Goal: Understand site structure: Understand site structure

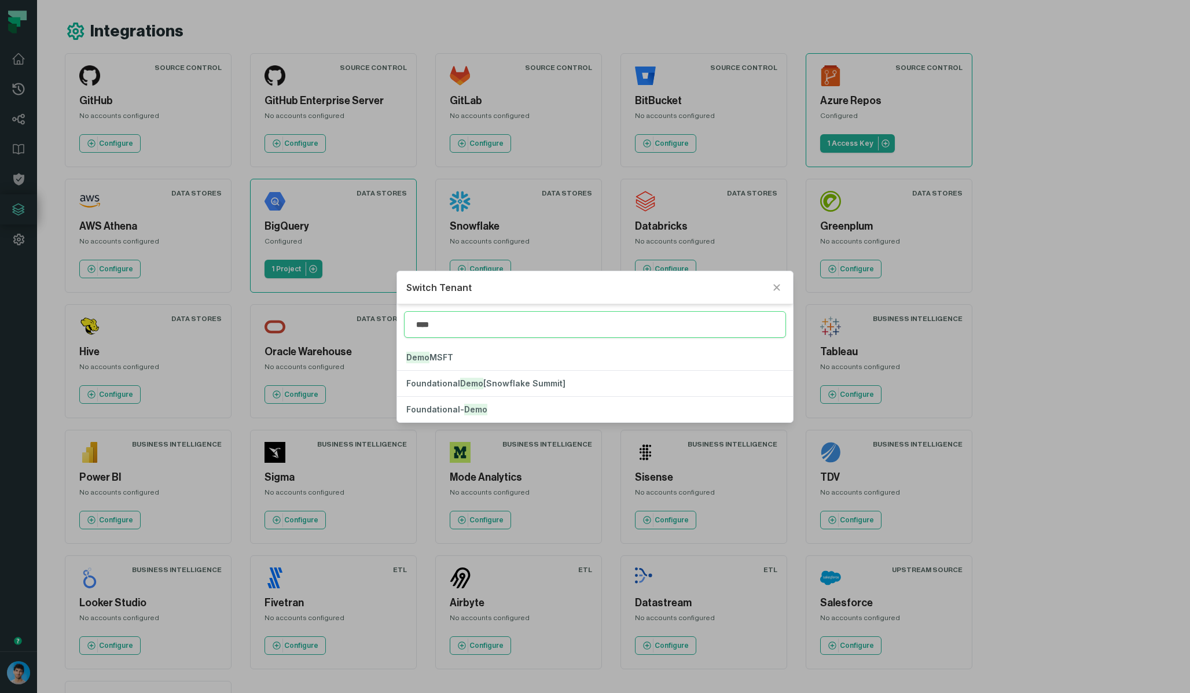
type input "****"
click button "Foundational- Demo" at bounding box center [594, 409] width 395 height 25
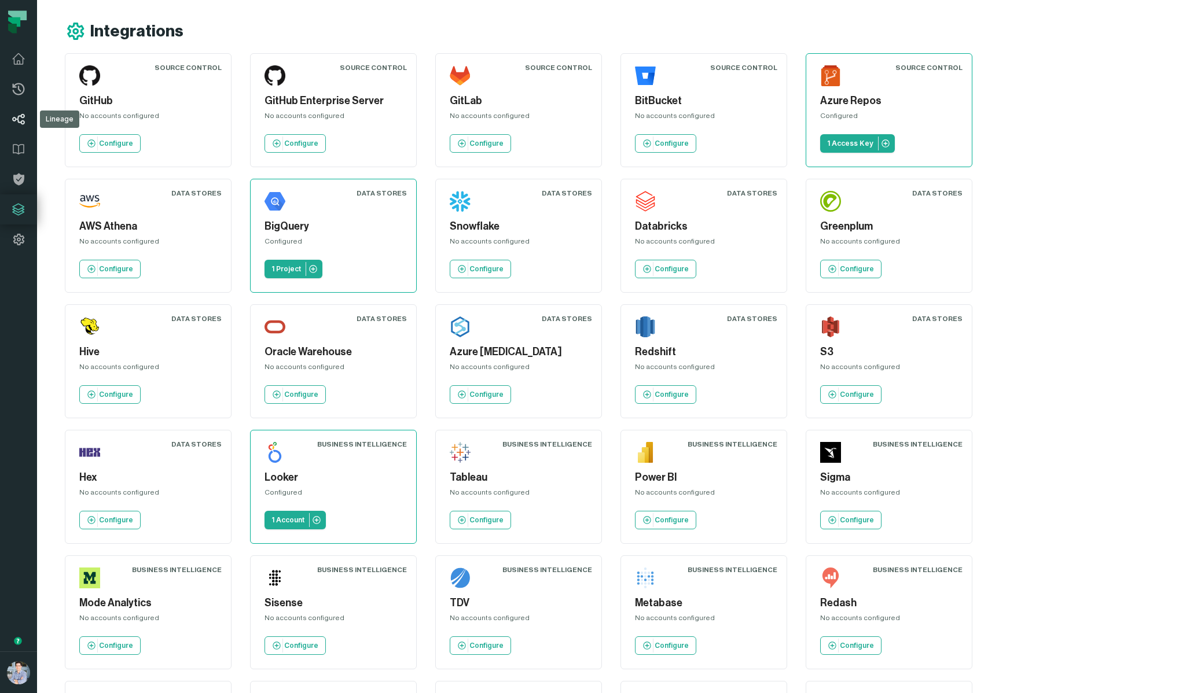
click at [21, 122] on icon at bounding box center [18, 119] width 13 height 11
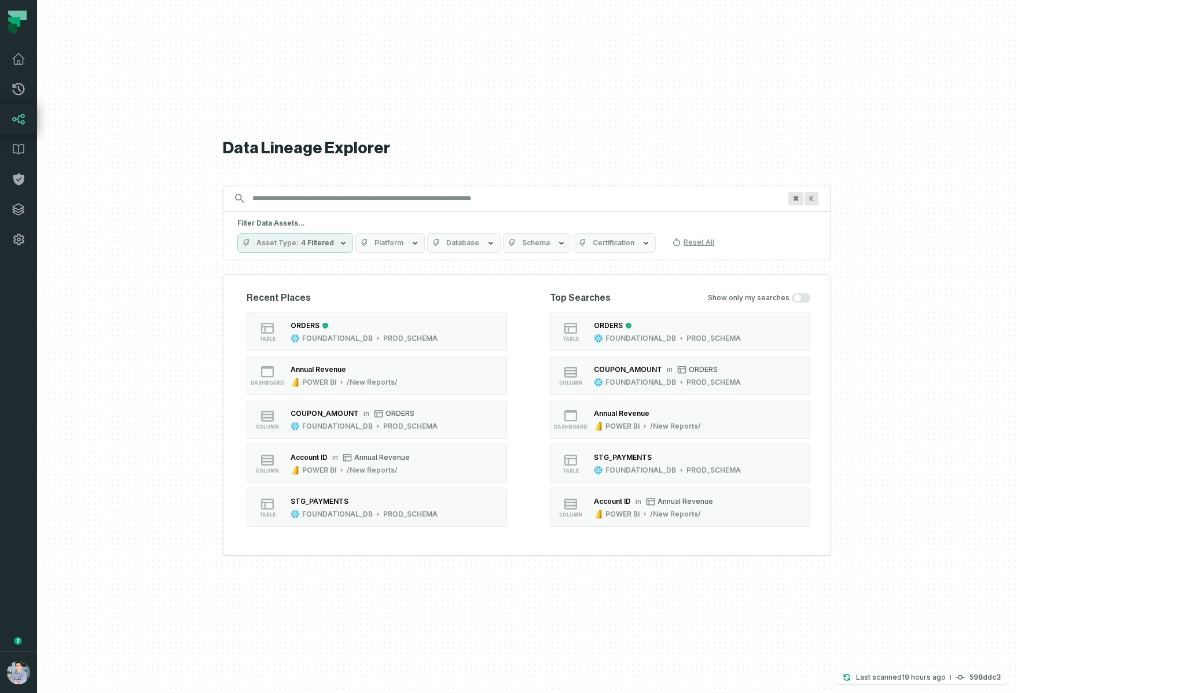
click at [342, 208] on div "⌘ K" at bounding box center [527, 199] width 608 height 26
click at [359, 193] on input "Discovery Provider cmdk menu" at bounding box center [516, 198] width 542 height 19
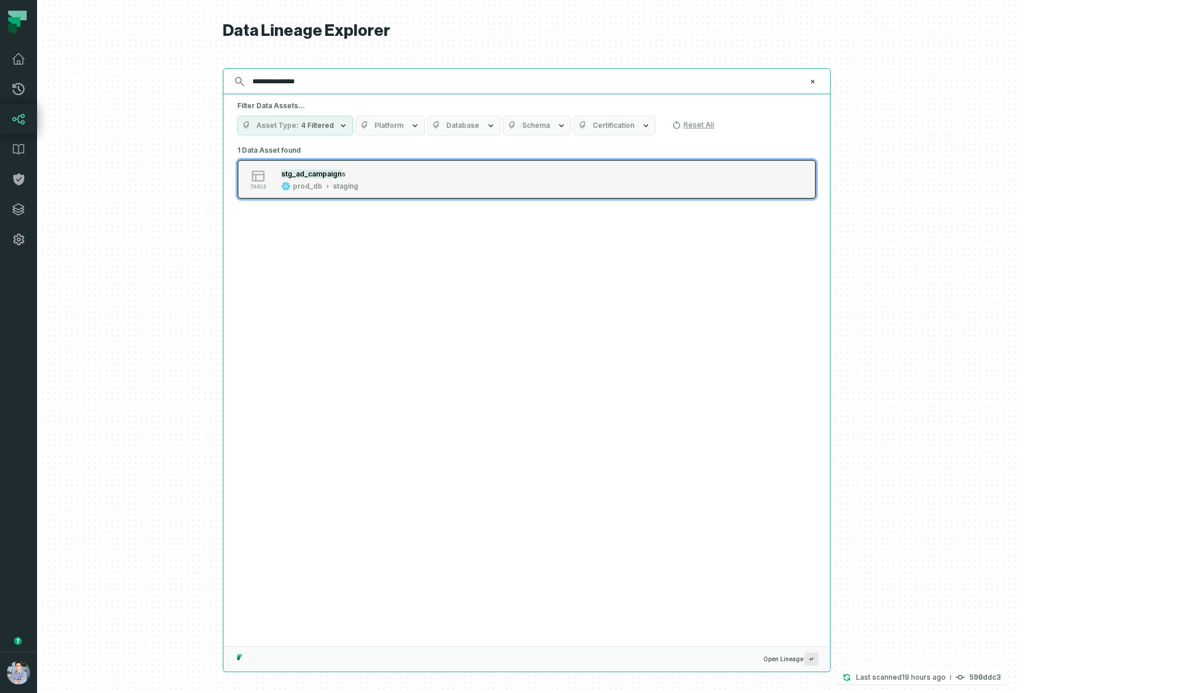
type input "**********"
click at [341, 174] on mark "stg_ad_campaign" at bounding box center [311, 174] width 60 height 9
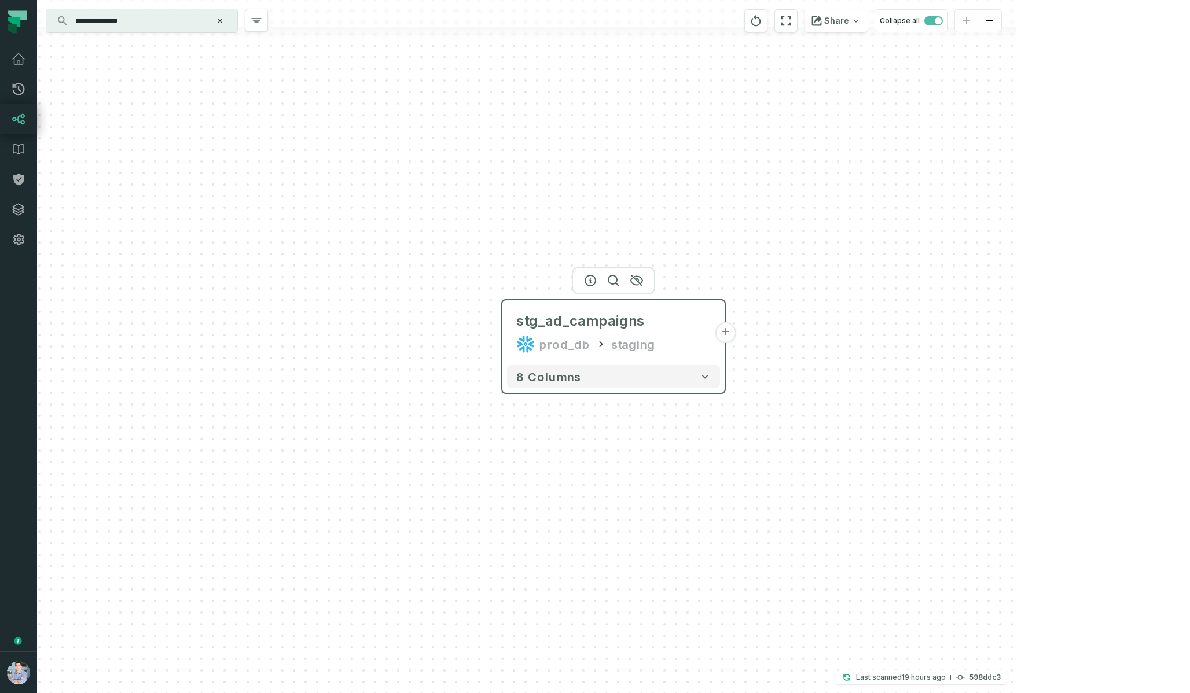
click at [727, 337] on button "+" at bounding box center [725, 332] width 21 height 21
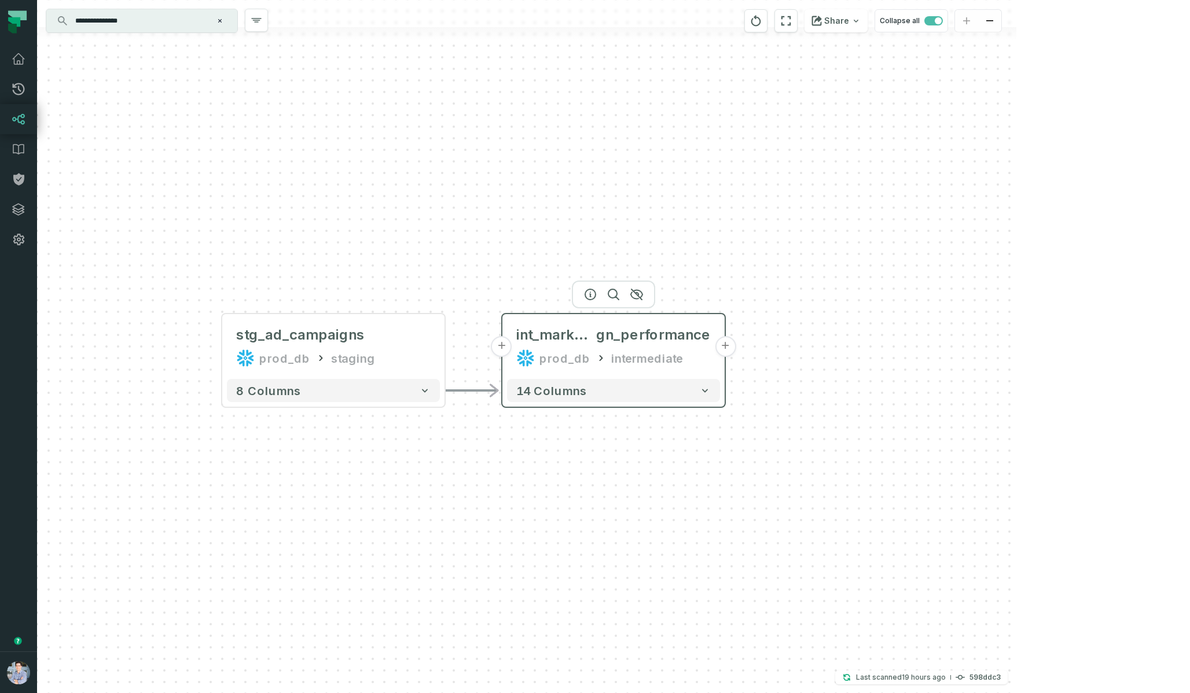
click at [726, 349] on button "+" at bounding box center [725, 346] width 21 height 21
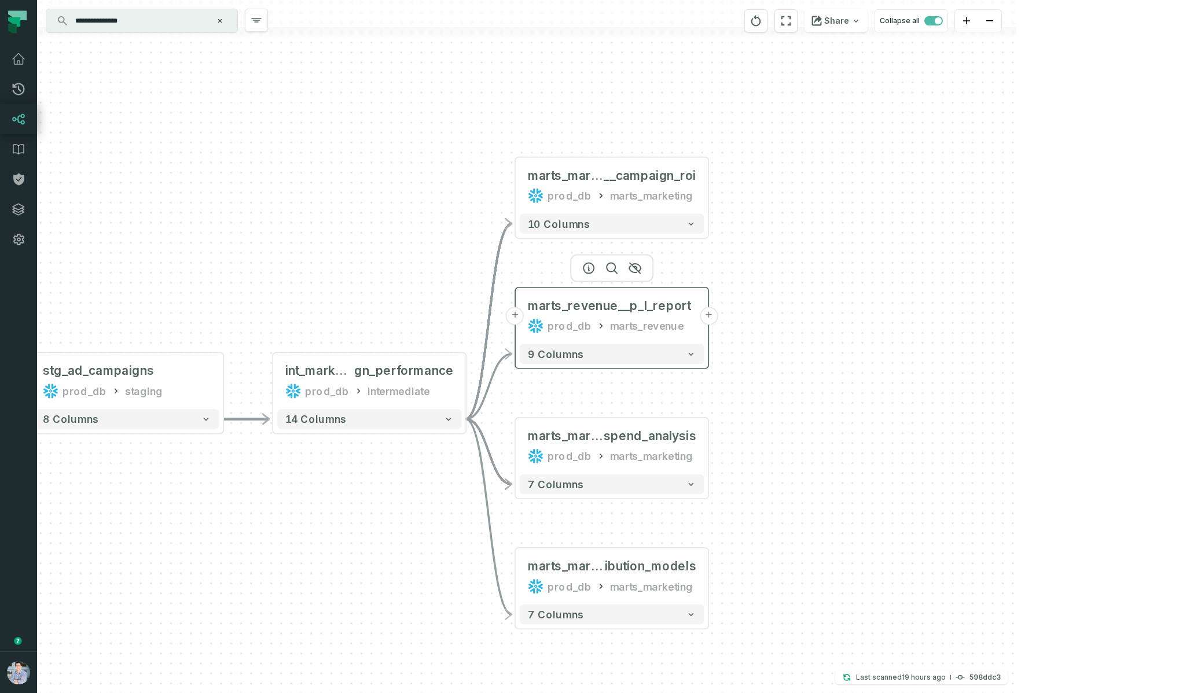
click at [711, 316] on button "+" at bounding box center [709, 316] width 18 height 18
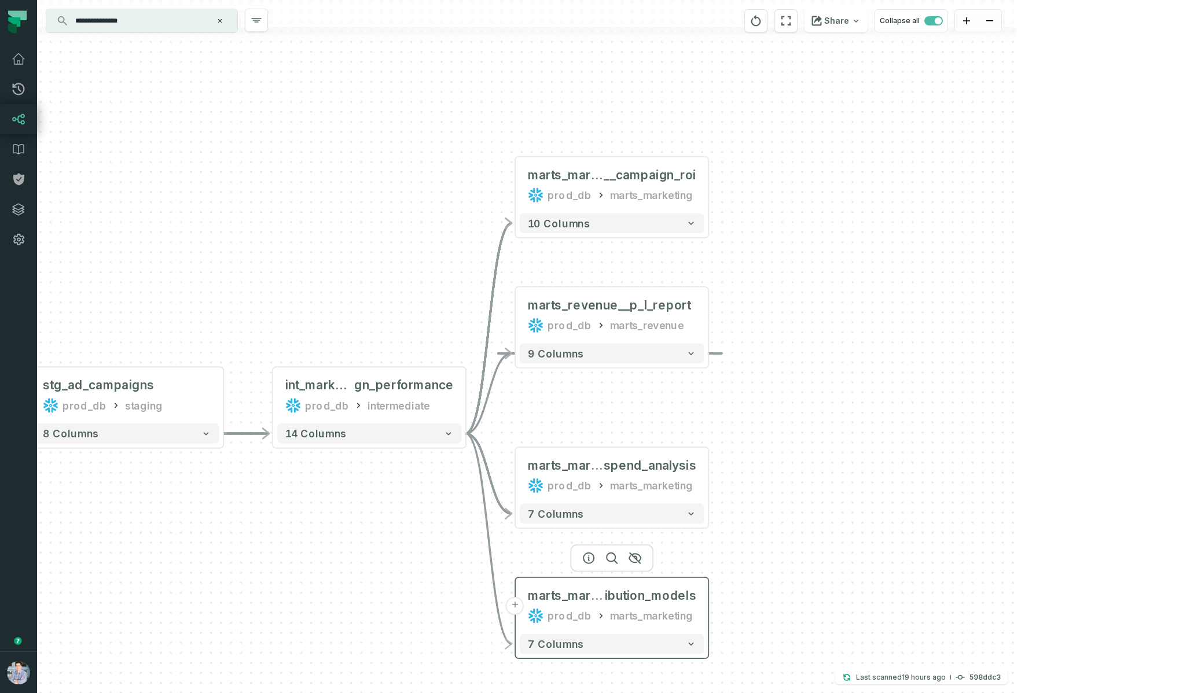
click at [514, 608] on button "+" at bounding box center [515, 606] width 18 height 18
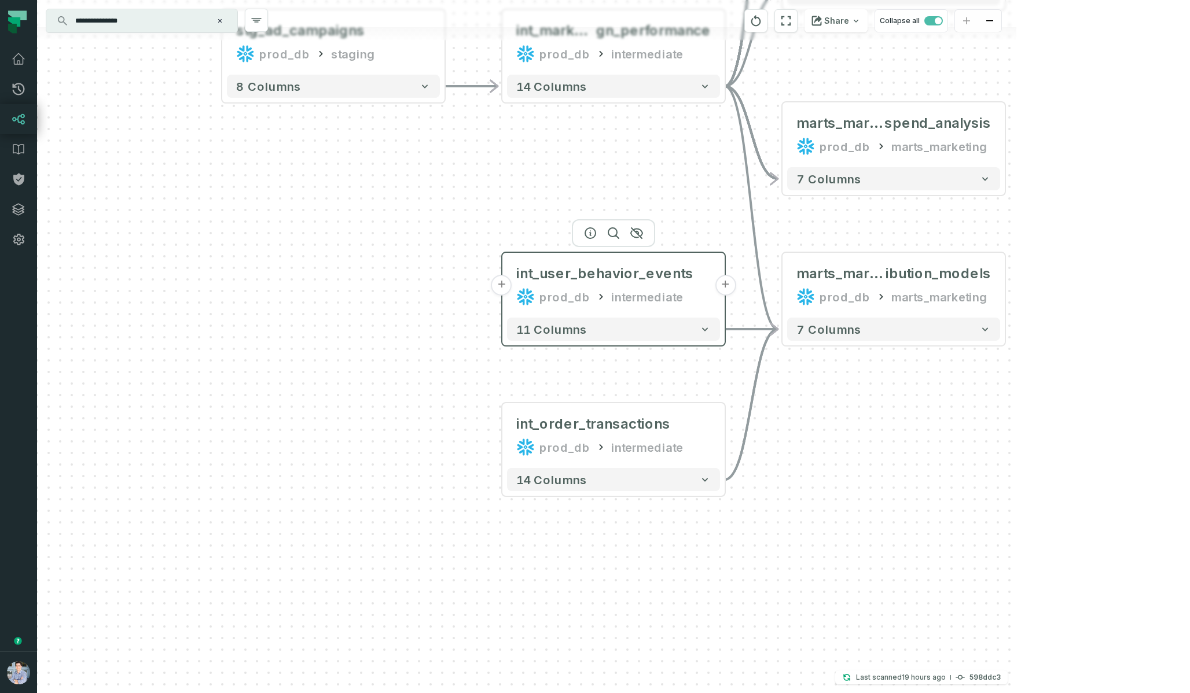
click at [503, 284] on button "+" at bounding box center [501, 285] width 21 height 21
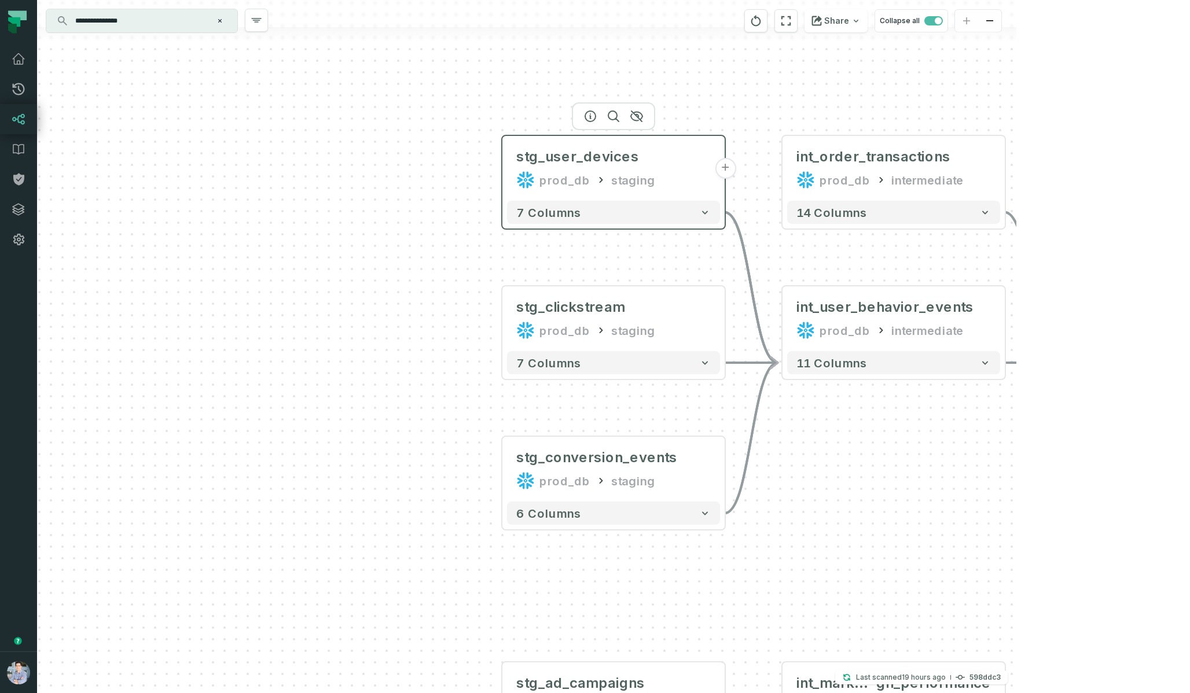
click at [724, 170] on button "+" at bounding box center [725, 168] width 21 height 21
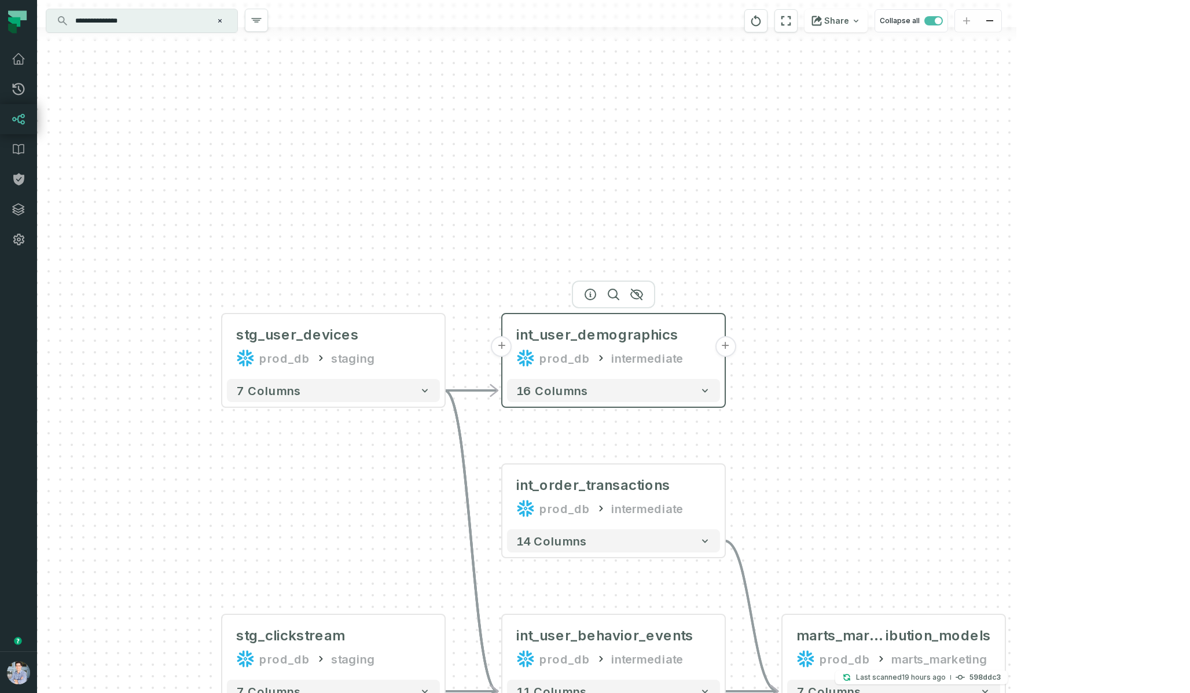
click at [723, 350] on button "+" at bounding box center [725, 346] width 21 height 21
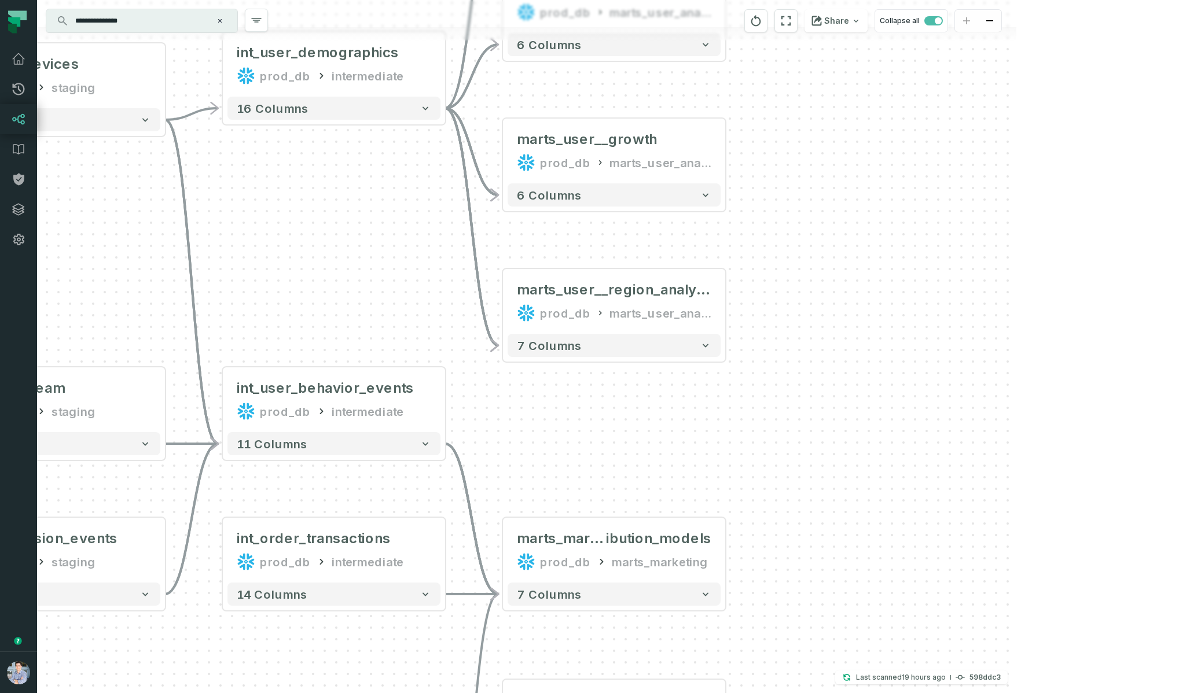
drag, startPoint x: 786, startPoint y: 501, endPoint x: 812, endPoint y: 42, distance: 459.1
click at [812, 42] on div "+ marts_user__region_analysis prod_db marts_user_analytics 7 columns + marts_us…" at bounding box center [526, 346] width 979 height 693
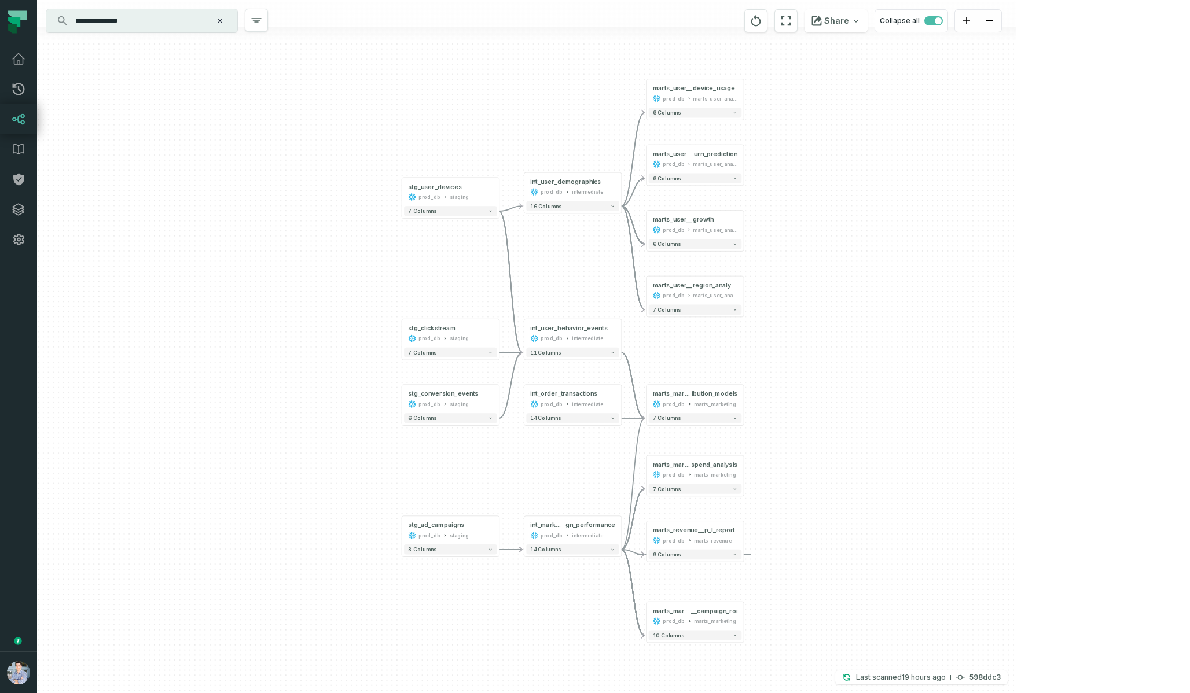
drag, startPoint x: 820, startPoint y: 188, endPoint x: 818, endPoint y: 343, distance: 155.1
click at [818, 345] on div "+ marts_user__region_analysis prod_db marts_user_analytics 7 columns + marts_us…" at bounding box center [526, 346] width 979 height 693
click at [460, 184] on div "stg_user_devices" at bounding box center [442, 182] width 87 height 8
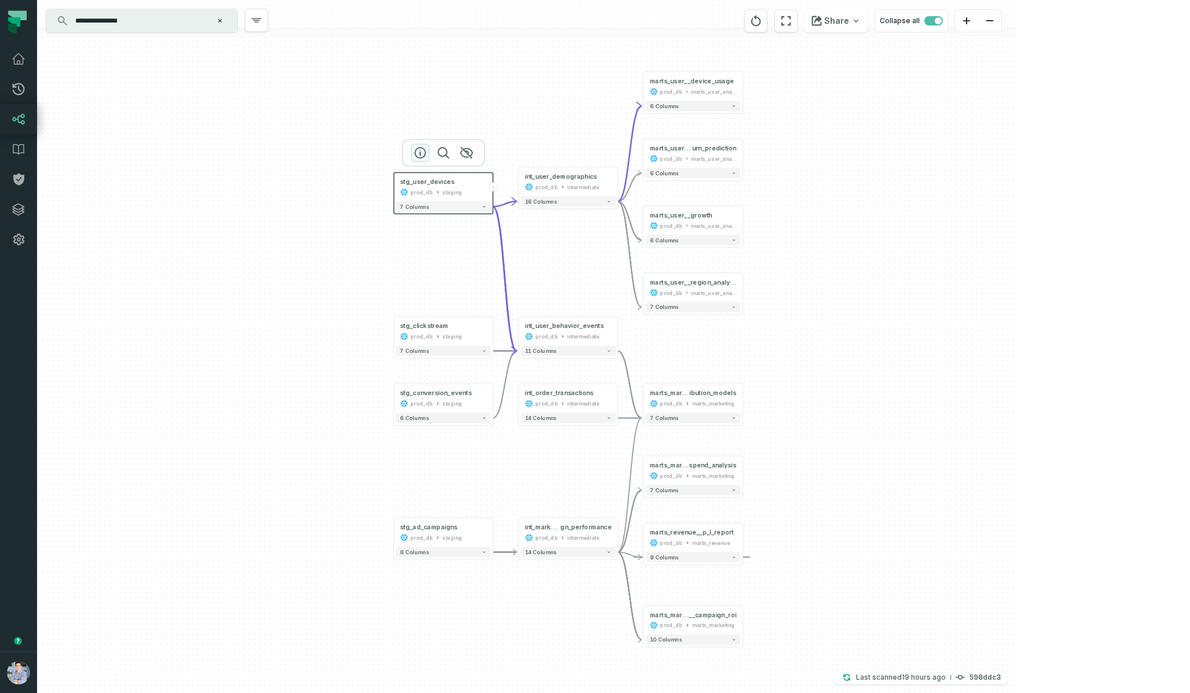
click at [417, 156] on icon "button" at bounding box center [420, 153] width 10 height 10
click at [417, 153] on icon "button" at bounding box center [420, 153] width 14 height 14
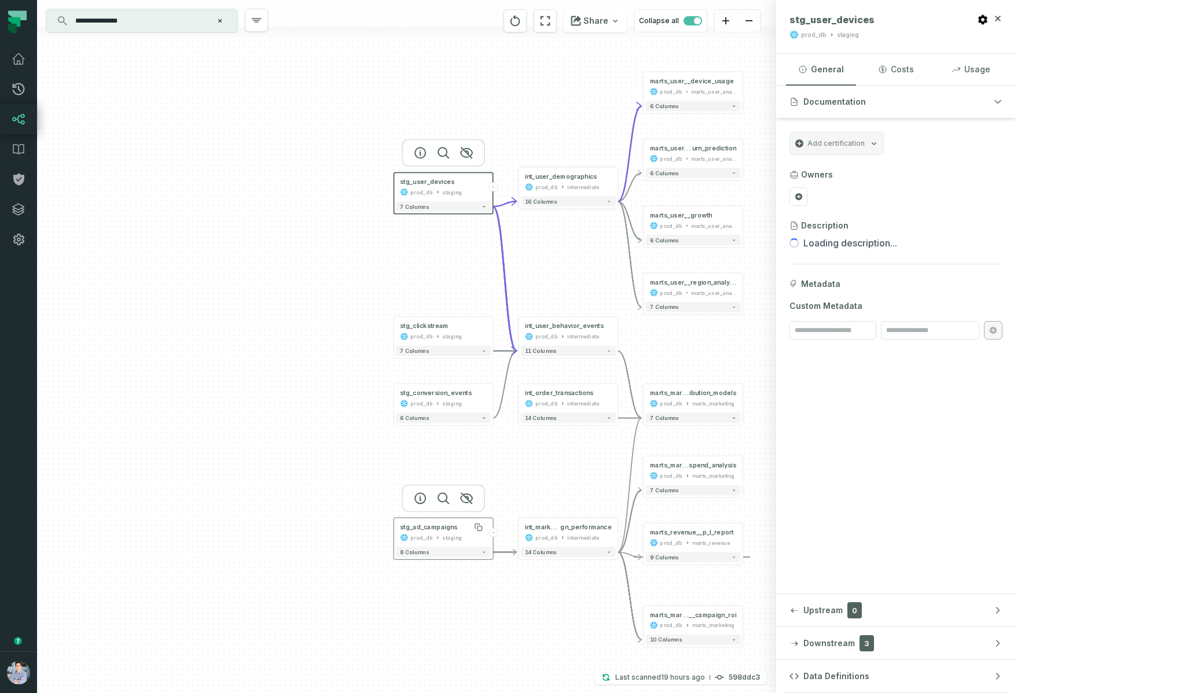
click at [428, 530] on div "stg_ad_campaigns" at bounding box center [428, 527] width 57 height 8
click at [494, 396] on button "+" at bounding box center [492, 398] width 9 height 9
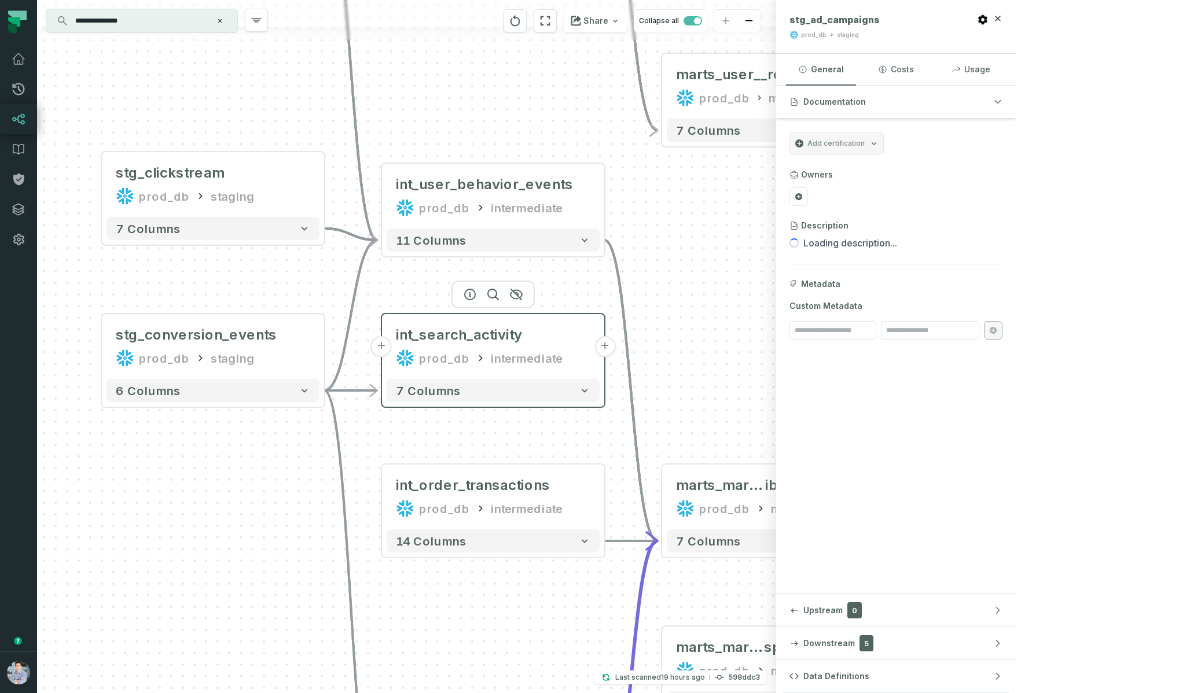
click at [605, 347] on button "+" at bounding box center [604, 346] width 21 height 21
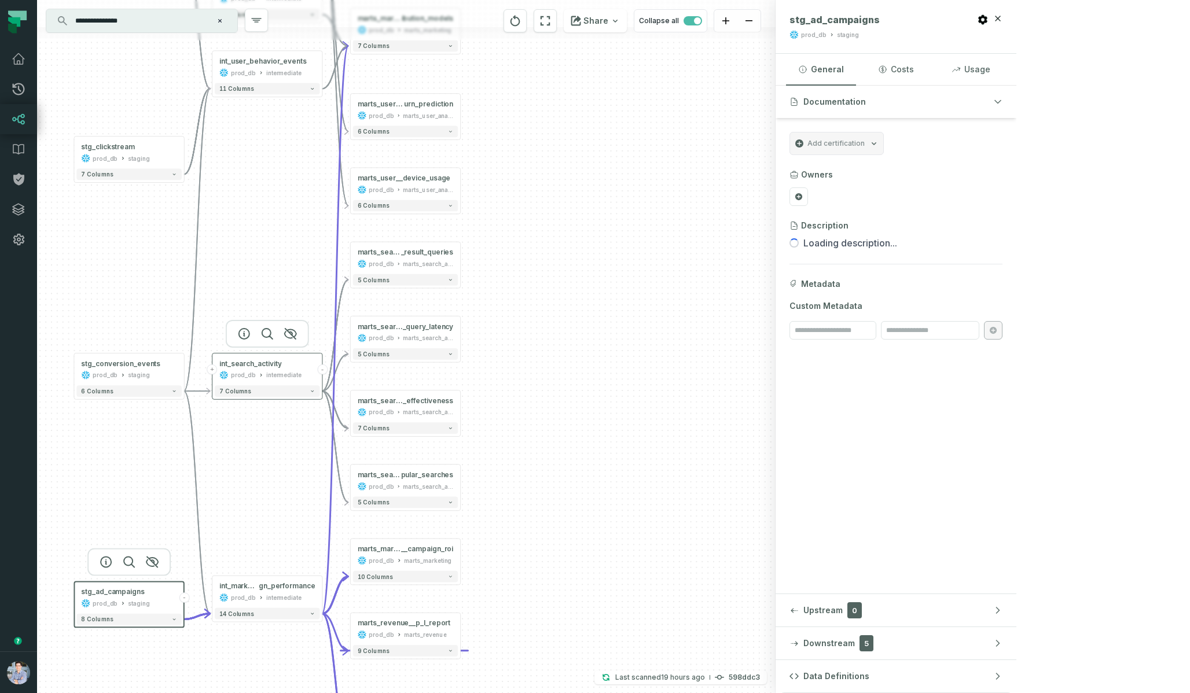
click at [214, 370] on button "+" at bounding box center [212, 370] width 10 height 10
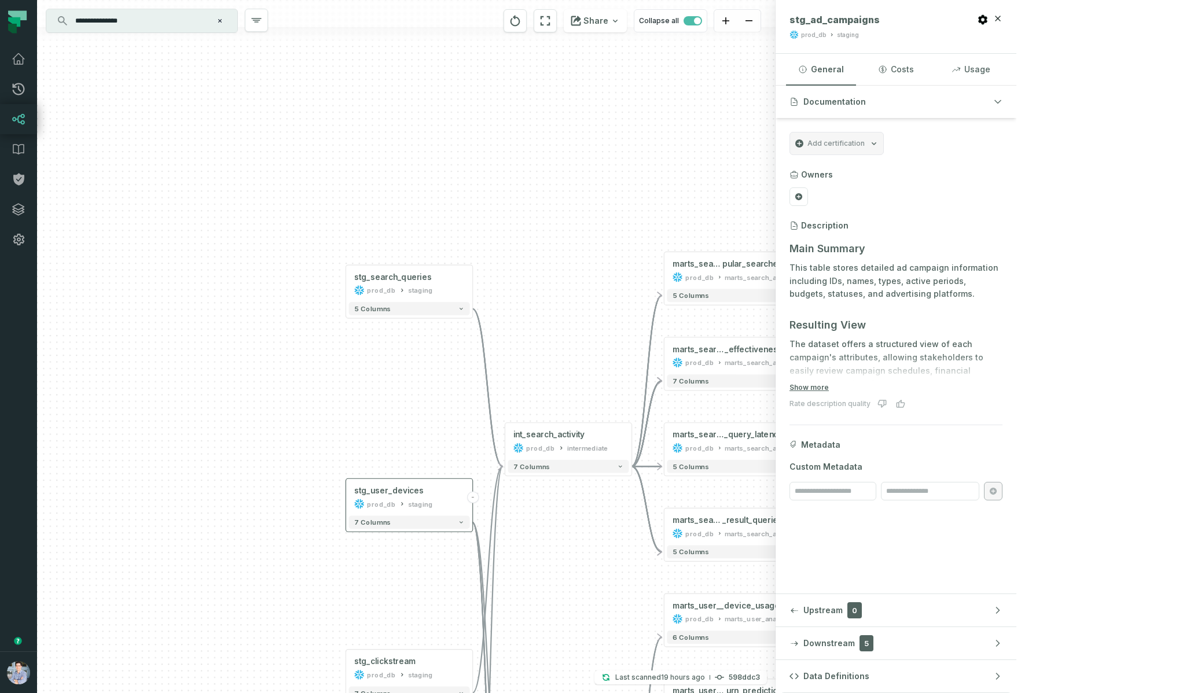
drag, startPoint x: 370, startPoint y: 466, endPoint x: 364, endPoint y: 122, distance: 344.4
click at [364, 122] on div "stg_search_queries prod_db staging - 5 columns - marts_search__zero _result_que…" at bounding box center [406, 346] width 738 height 693
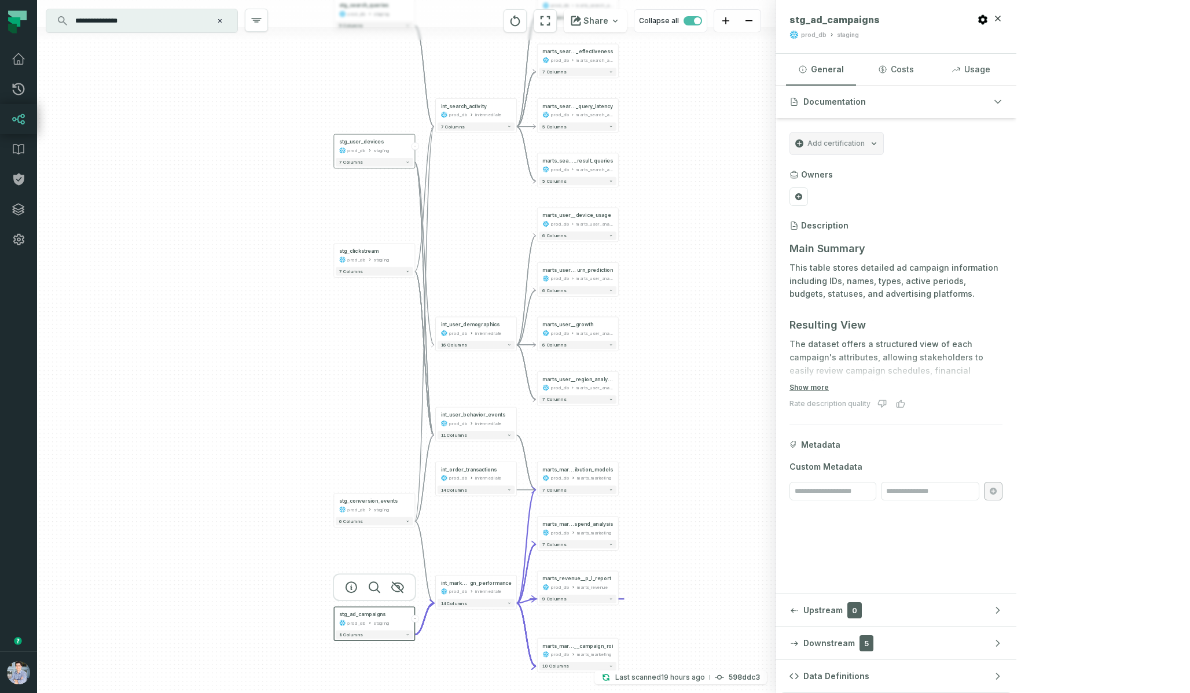
drag, startPoint x: 325, startPoint y: 496, endPoint x: 306, endPoint y: 328, distance: 168.8
click at [307, 327] on div "stg_search_queries prod_db staging - 5 columns - marts_search__zero _result_que…" at bounding box center [406, 346] width 738 height 693
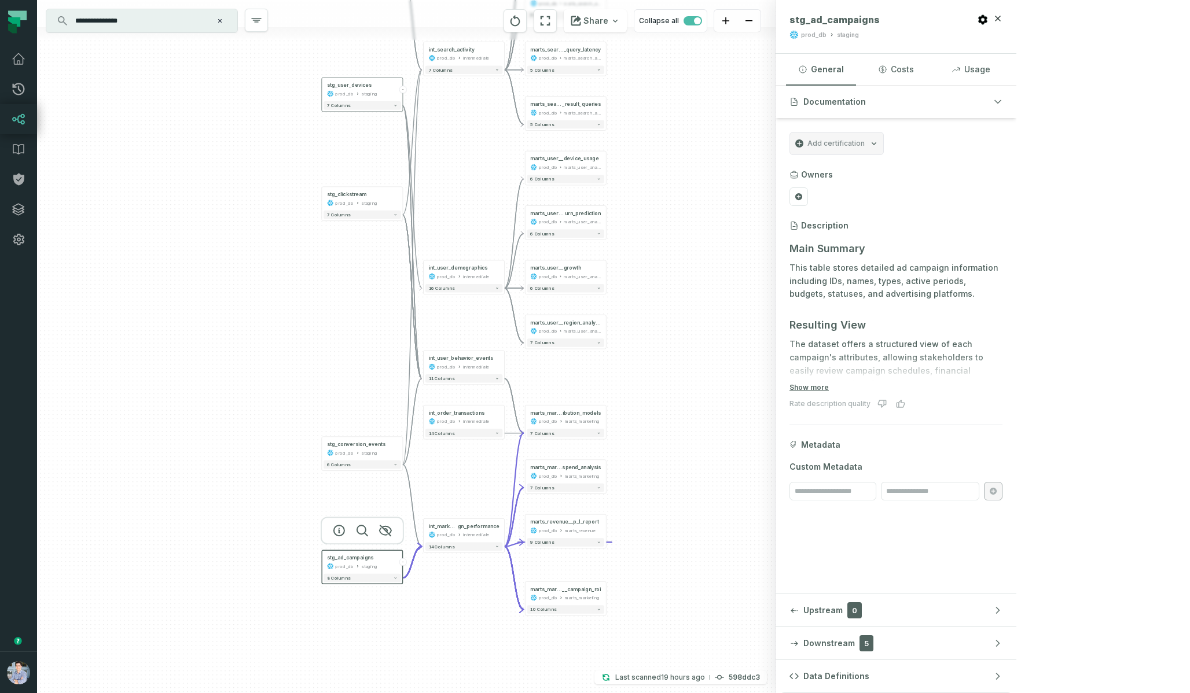
drag, startPoint x: 333, startPoint y: 453, endPoint x: 321, endPoint y: 401, distance: 53.4
click at [321, 400] on div "stg_search_queries prod_db staging - 5 columns - marts_search__zero _result_que…" at bounding box center [406, 346] width 738 height 693
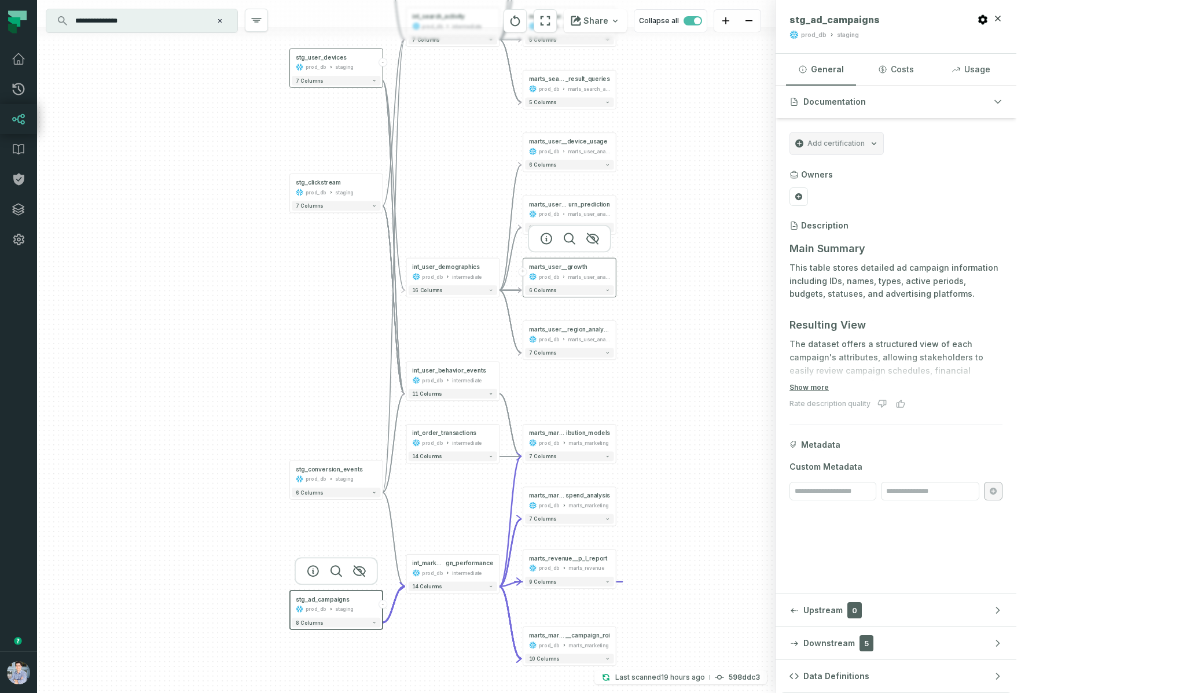
click at [524, 273] on button "+" at bounding box center [523, 271] width 9 height 9
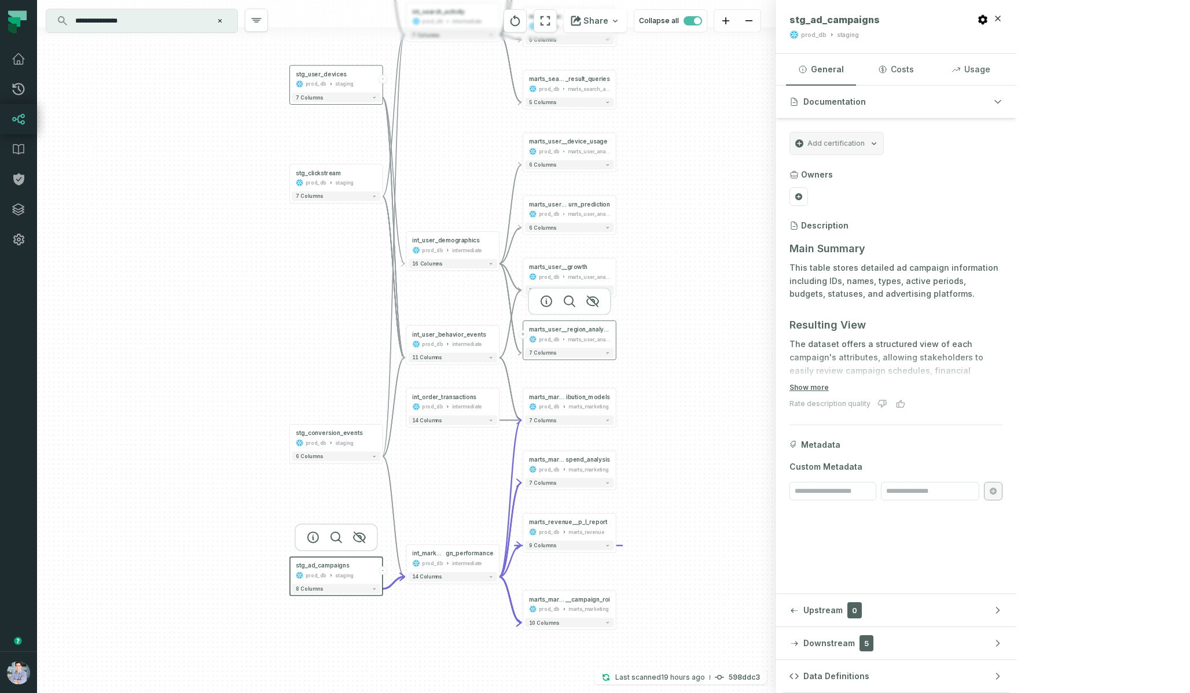
click at [523, 336] on button "+" at bounding box center [523, 334] width 9 height 9
click at [522, 527] on button "+" at bounding box center [523, 527] width 9 height 9
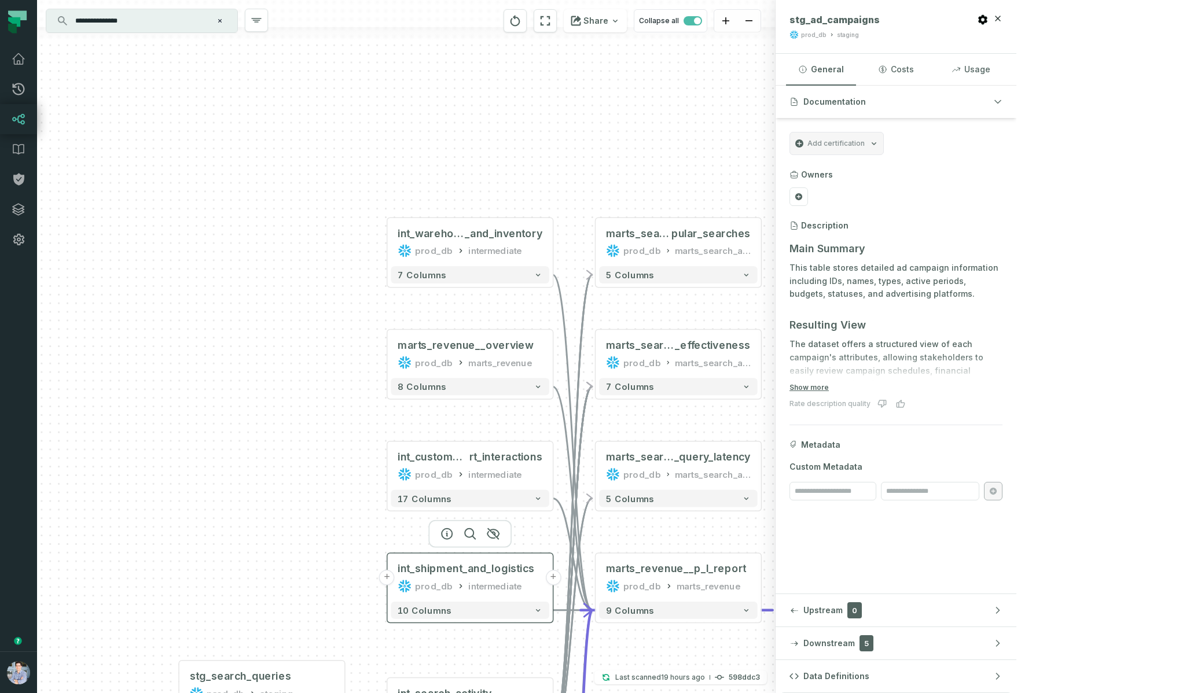
click at [389, 579] on button "+" at bounding box center [387, 578] width 16 height 16
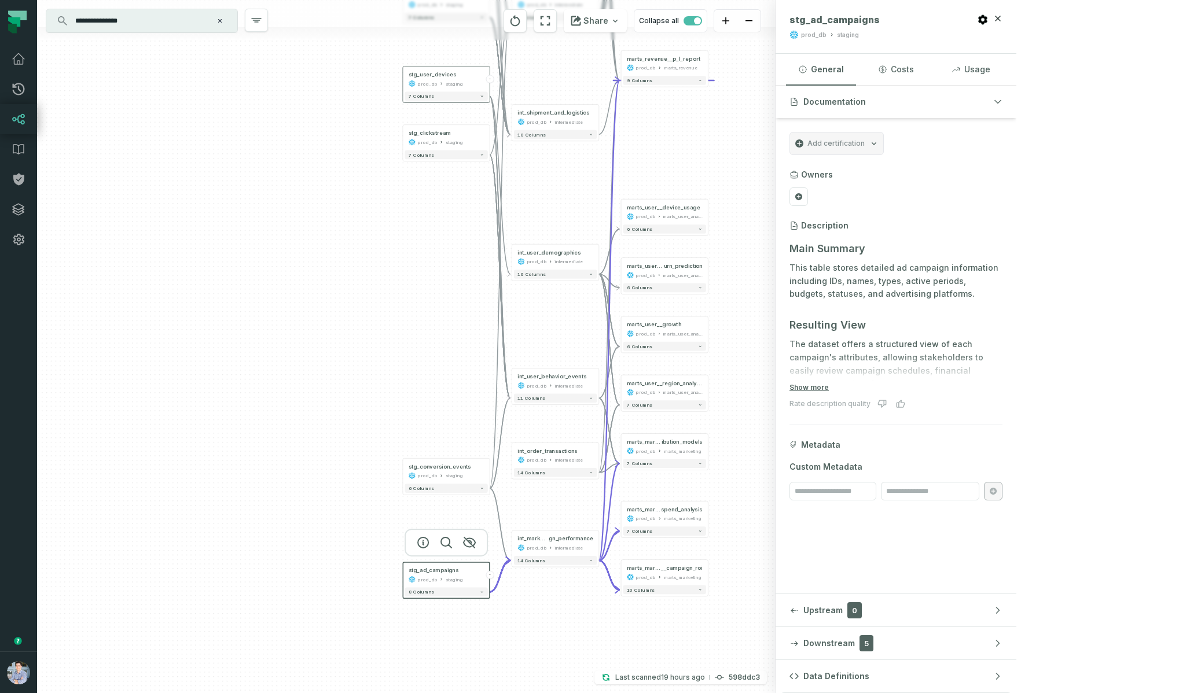
drag, startPoint x: 365, startPoint y: 544, endPoint x: 361, endPoint y: 4, distance: 539.9
click at [361, 4] on div "stg_shipments prod_db staging + 7 columns stg_courier_partners prod_db staging …" at bounding box center [406, 346] width 738 height 693
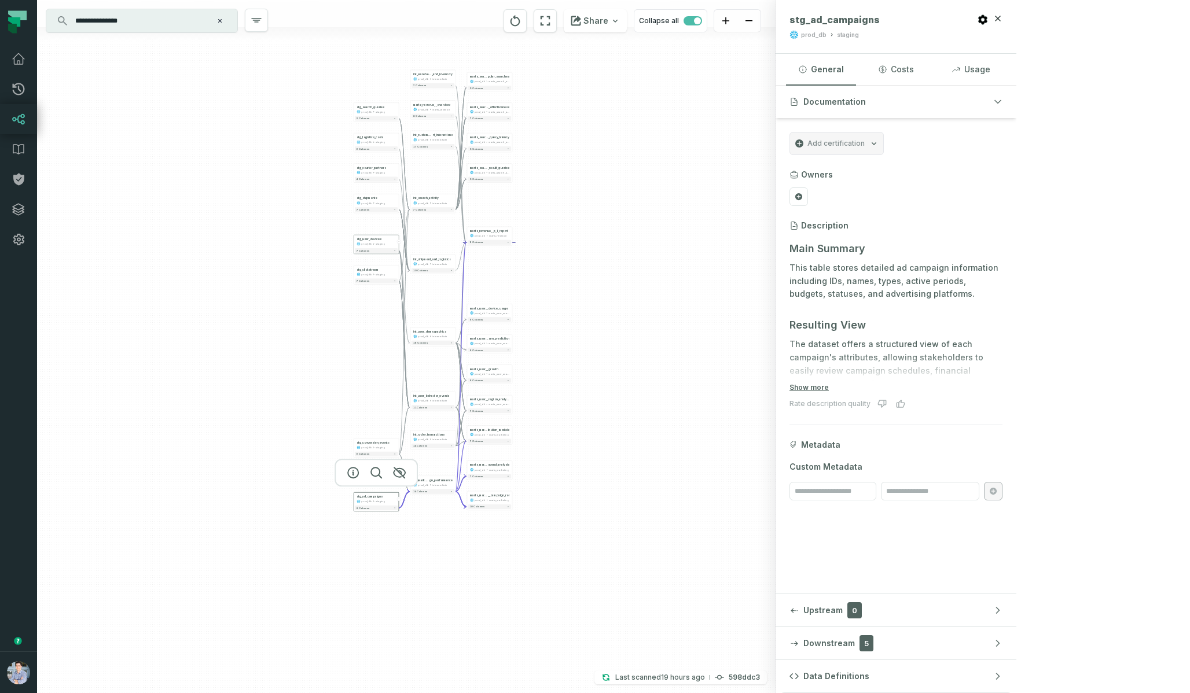
drag, startPoint x: 350, startPoint y: 189, endPoint x: 326, endPoint y: 331, distance: 144.3
click at [326, 331] on div "stg_shipments prod_db staging + 7 columns stg_courier_partners prod_db staging …" at bounding box center [406, 346] width 738 height 693
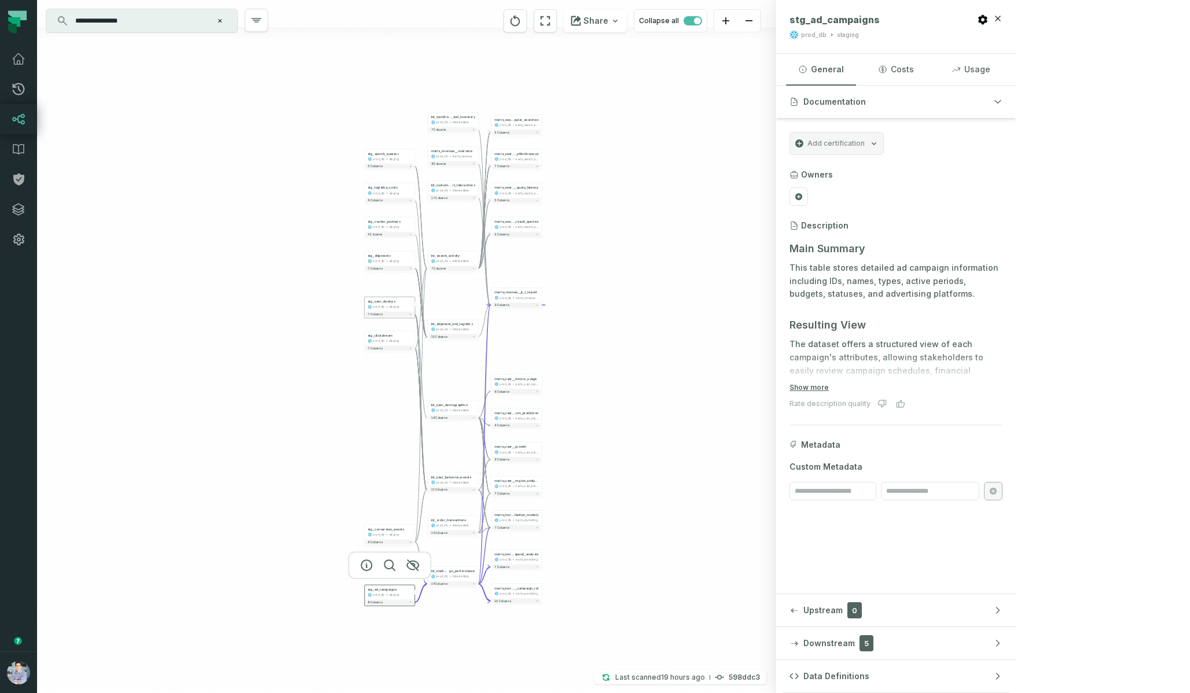
drag, startPoint x: 569, startPoint y: 369, endPoint x: 569, endPoint y: 394, distance: 25.5
click at [569, 396] on div "stg_shipments prod_db staging + 7 columns stg_courier_partners prod_db staging …" at bounding box center [406, 346] width 738 height 693
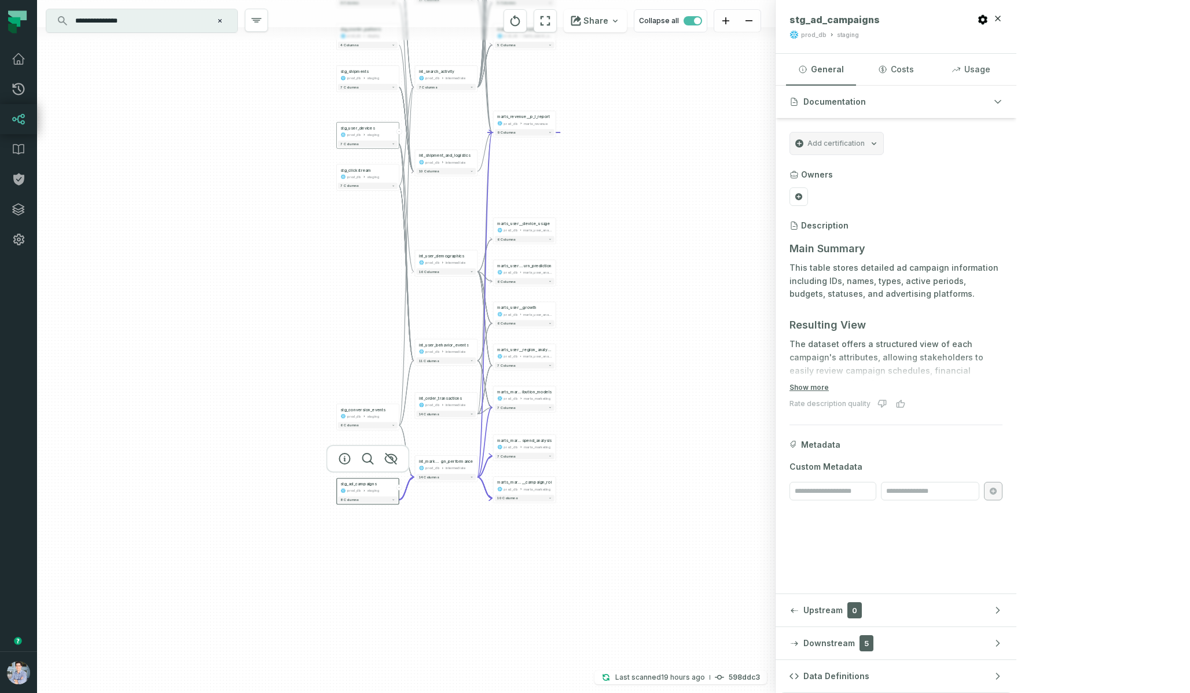
drag, startPoint x: 438, startPoint y: 514, endPoint x: 383, endPoint y: 306, distance: 215.5
click at [383, 306] on div "stg_shipments prod_db staging + 7 columns stg_courier_partners prod_db staging …" at bounding box center [406, 346] width 738 height 693
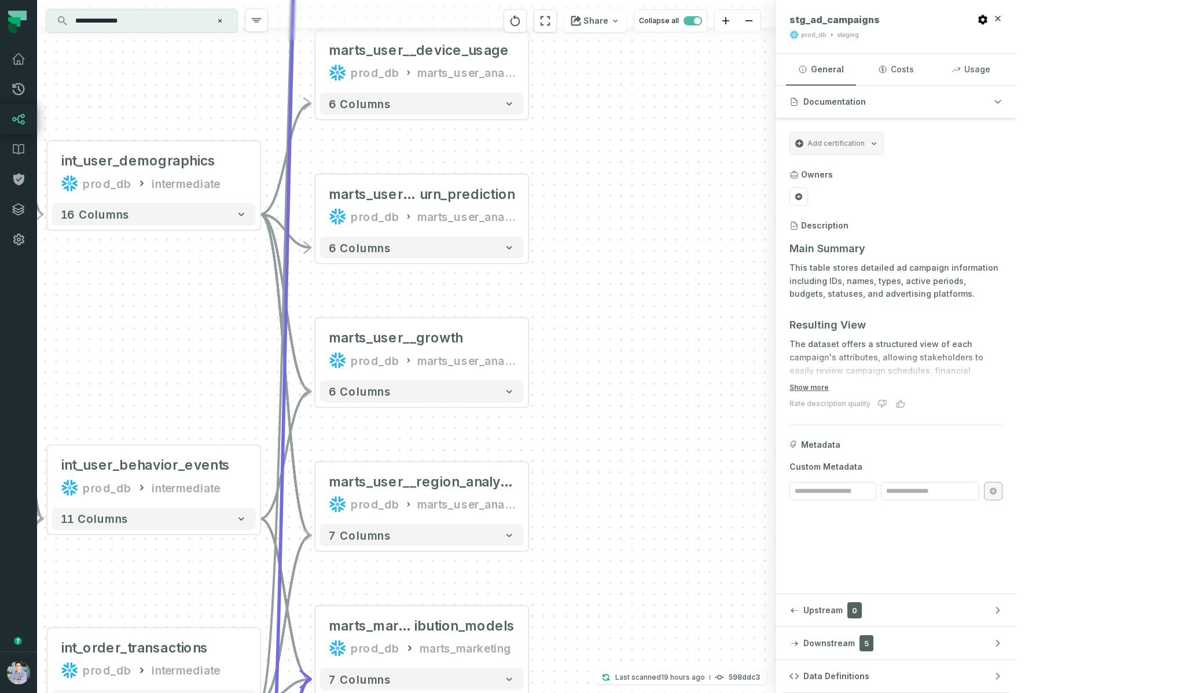
drag, startPoint x: 607, startPoint y: 238, endPoint x: 744, endPoint y: 458, distance: 258.9
click at [744, 457] on div "stg_shipments prod_db staging + 7 columns stg_courier_partners prod_db staging …" at bounding box center [406, 346] width 738 height 693
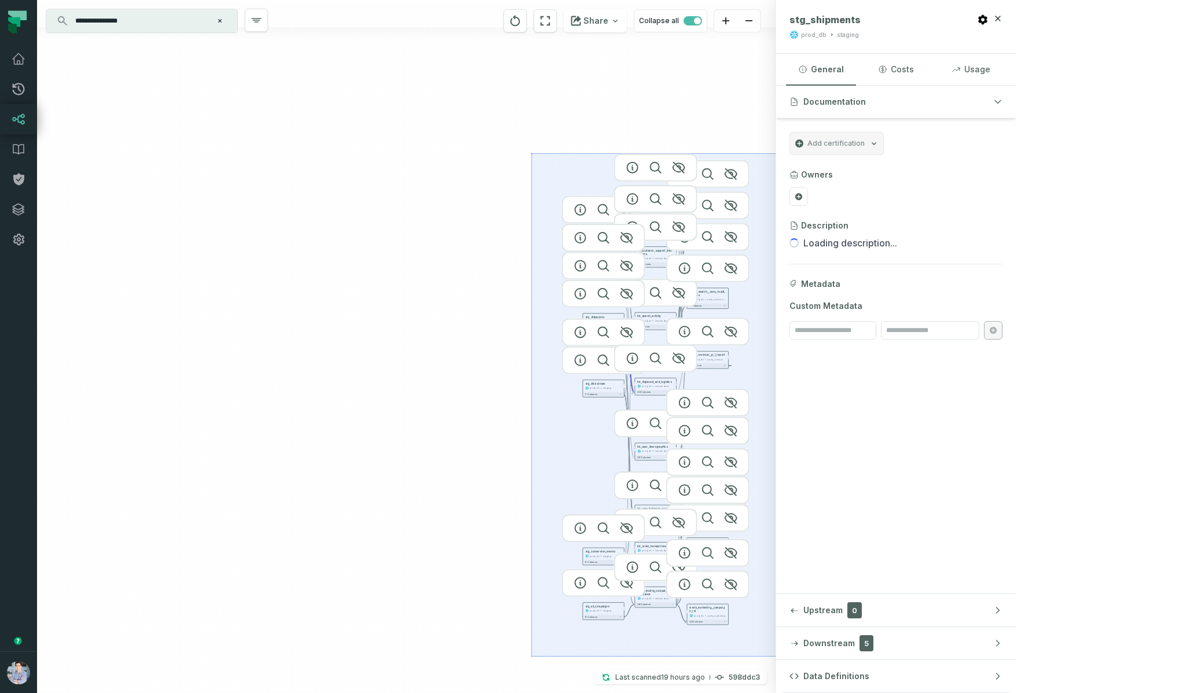
drag, startPoint x: 531, startPoint y: 153, endPoint x: 817, endPoint y: 656, distance: 578.5
click at [775, 656] on div "stg_shipments prod_db staging + 7 columns stg_courier_partners prod_db staging …" at bounding box center [406, 346] width 738 height 693
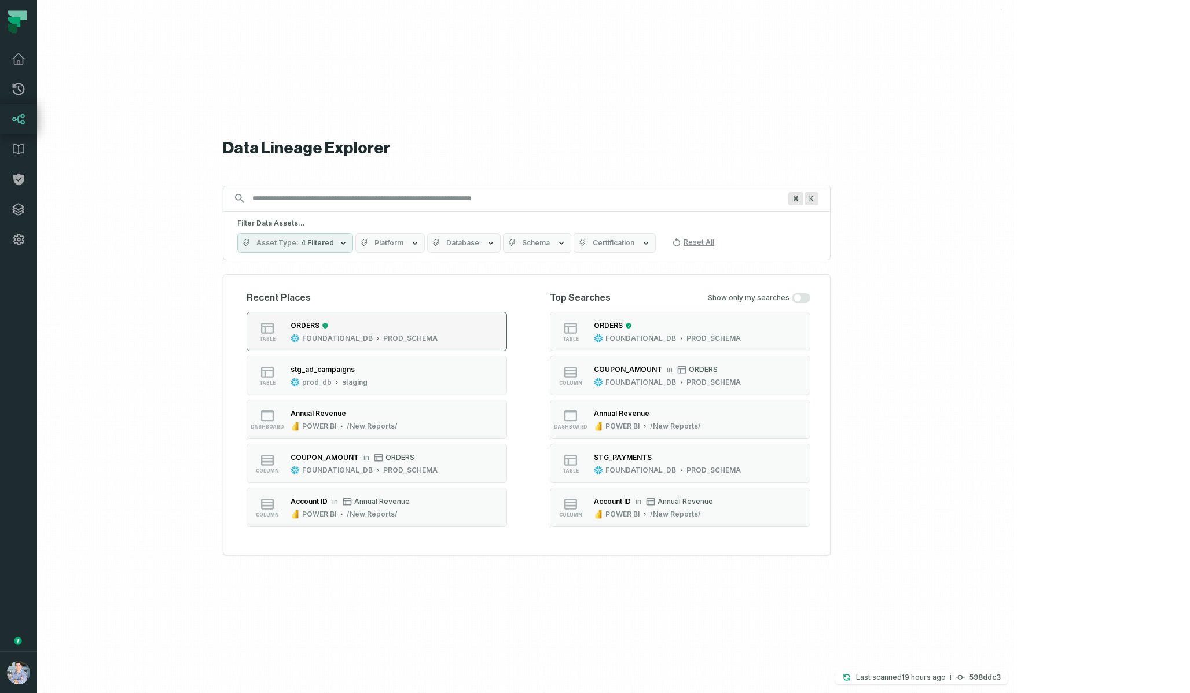
click at [444, 344] on button "table ORDERS FOUNDATIONAL_DB PROD_SCHEMA" at bounding box center [377, 331] width 260 height 39
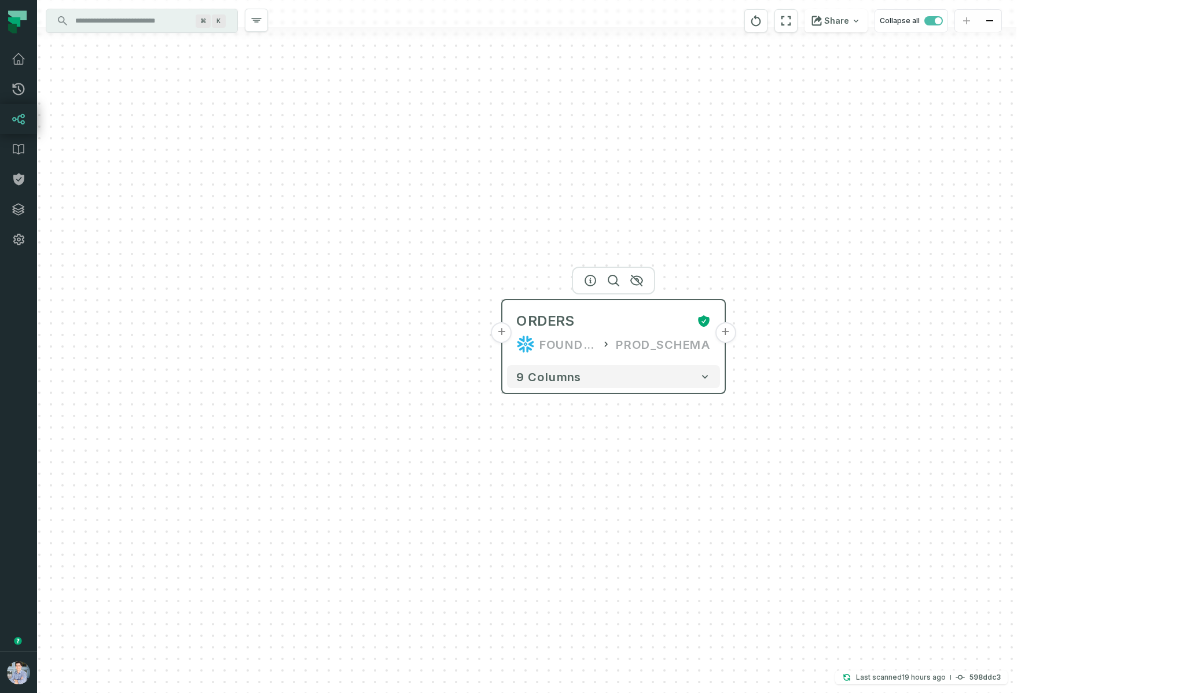
click at [503, 337] on button "+" at bounding box center [501, 332] width 21 height 21
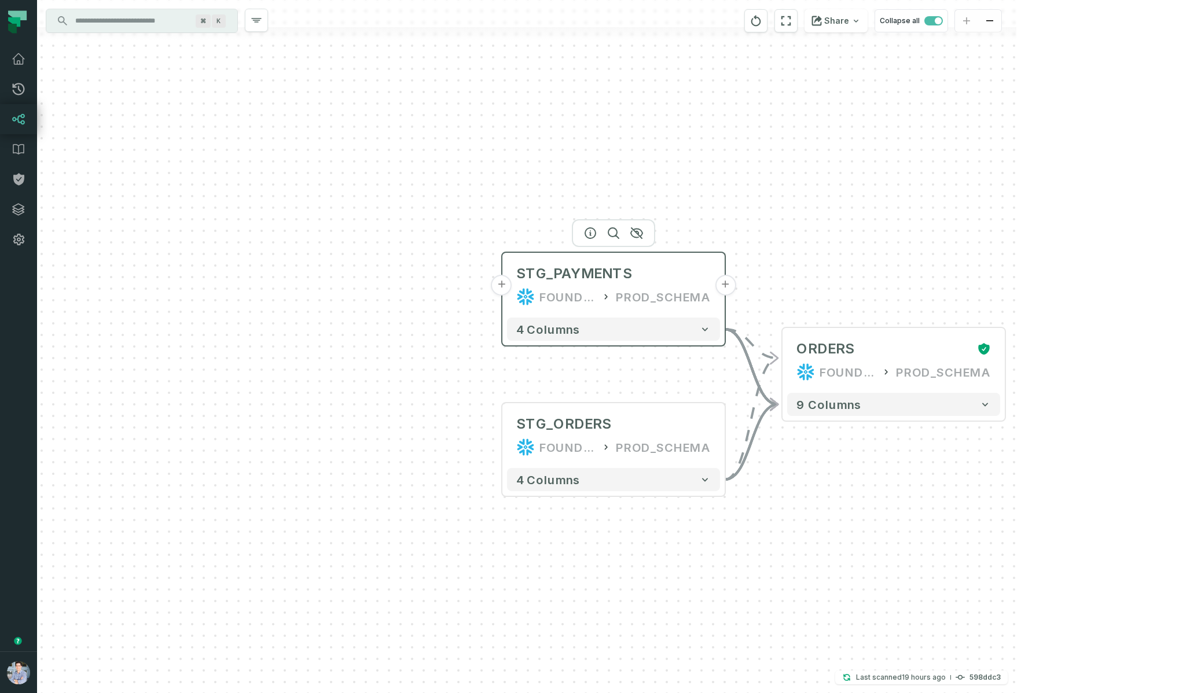
click at [503, 286] on button "+" at bounding box center [501, 285] width 21 height 21
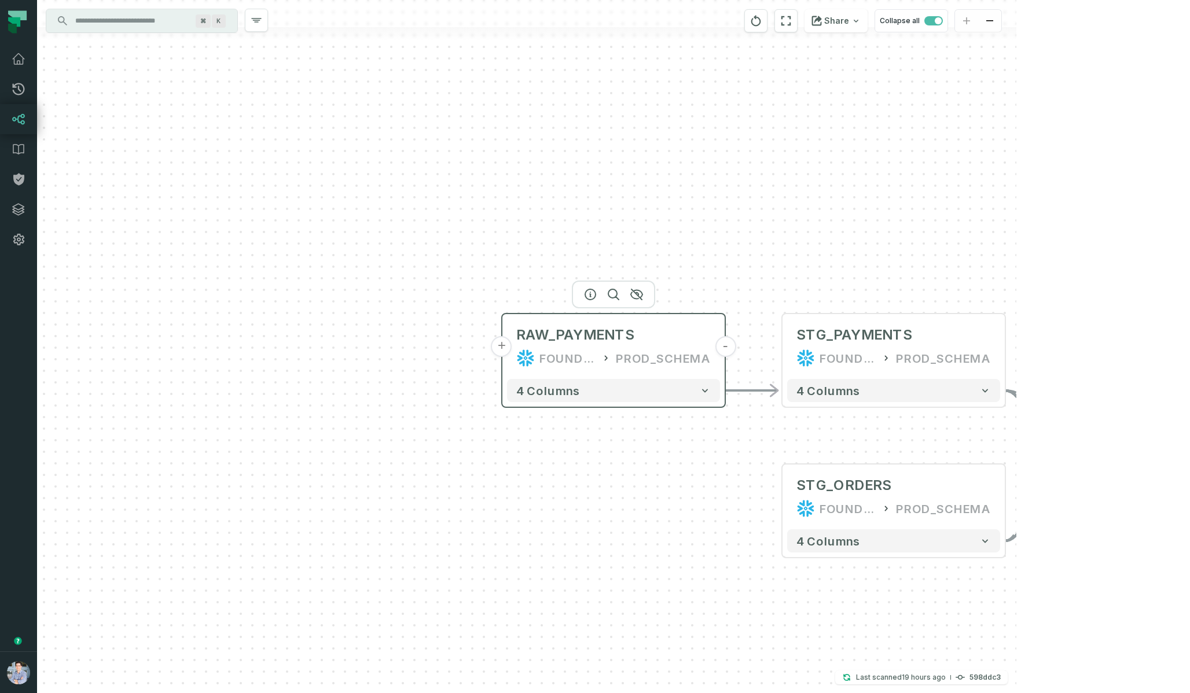
click at [501, 349] on button "+" at bounding box center [501, 346] width 21 height 21
click at [503, 352] on button "+" at bounding box center [501, 346] width 21 height 21
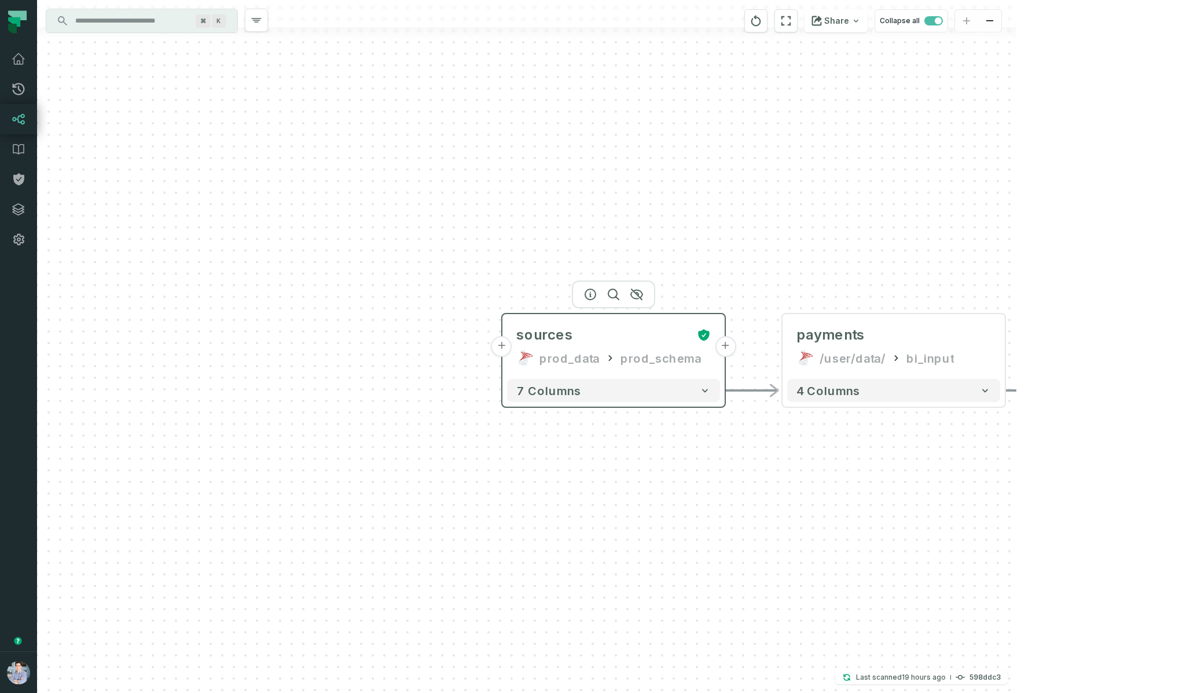
click at [506, 349] on button "+" at bounding box center [501, 346] width 21 height 21
click at [505, 347] on button "+" at bounding box center [501, 346] width 21 height 21
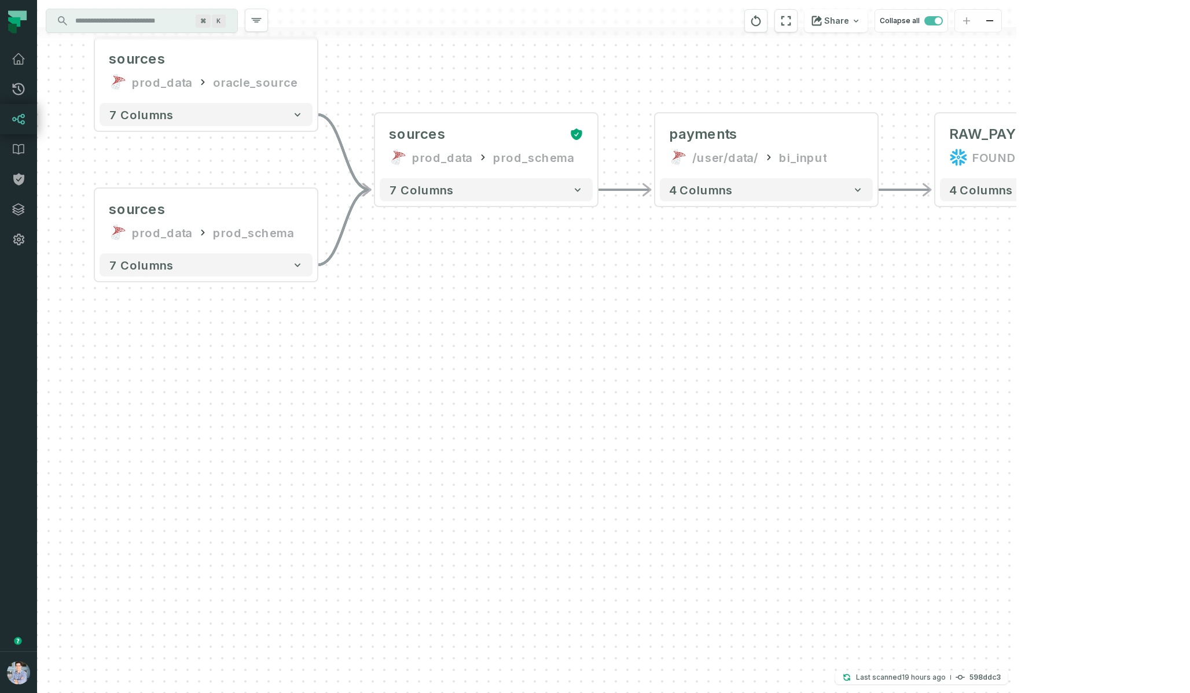
drag, startPoint x: 786, startPoint y: 503, endPoint x: 406, endPoint y: 301, distance: 430.3
click at [406, 301] on div "sources prod_data oracle_source - 7 columns sources prod_data prod_schema - 7 c…" at bounding box center [526, 346] width 979 height 693
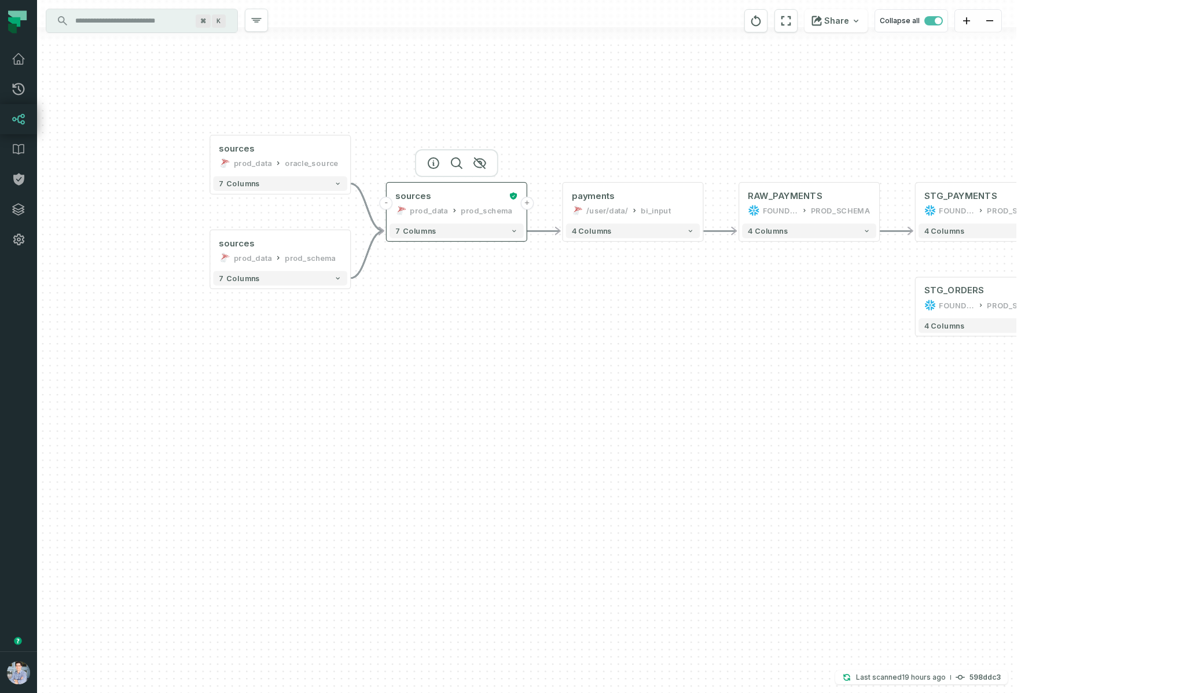
click at [528, 201] on button "+" at bounding box center [526, 203] width 13 height 13
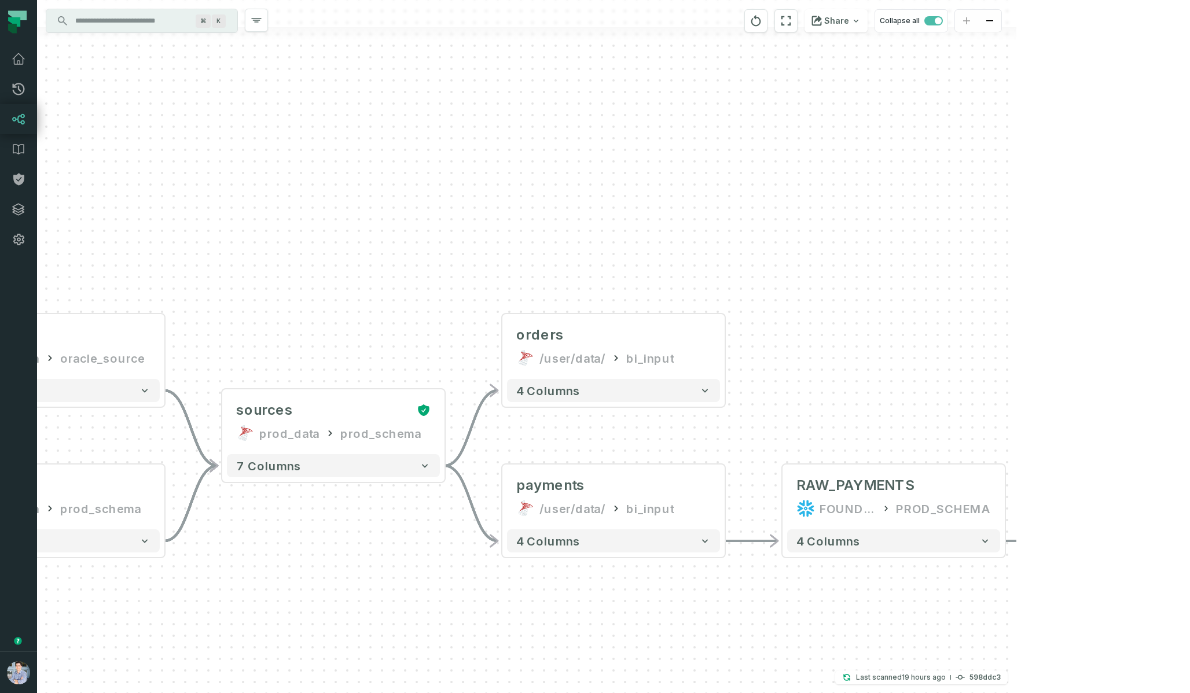
drag, startPoint x: 553, startPoint y: 225, endPoint x: 451, endPoint y: 157, distance: 122.3
click at [451, 157] on div "- orders /user/data/ bi_input + 4 columns sources prod_data oracle_source - 7 c…" at bounding box center [526, 346] width 979 height 693
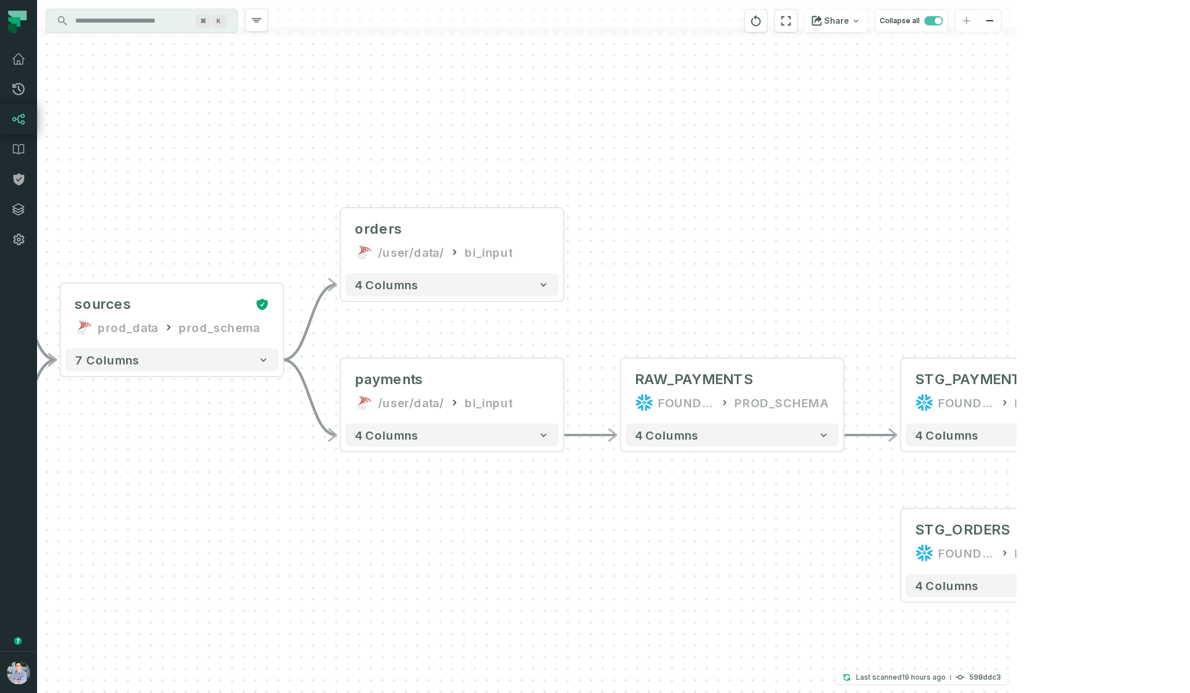
click at [567, 245] on div "- orders /user/data/ bi_input + 4 columns sources prod_data oracle_source - 7 c…" at bounding box center [526, 346] width 979 height 693
click at [563, 241] on button "+" at bounding box center [563, 240] width 21 height 21
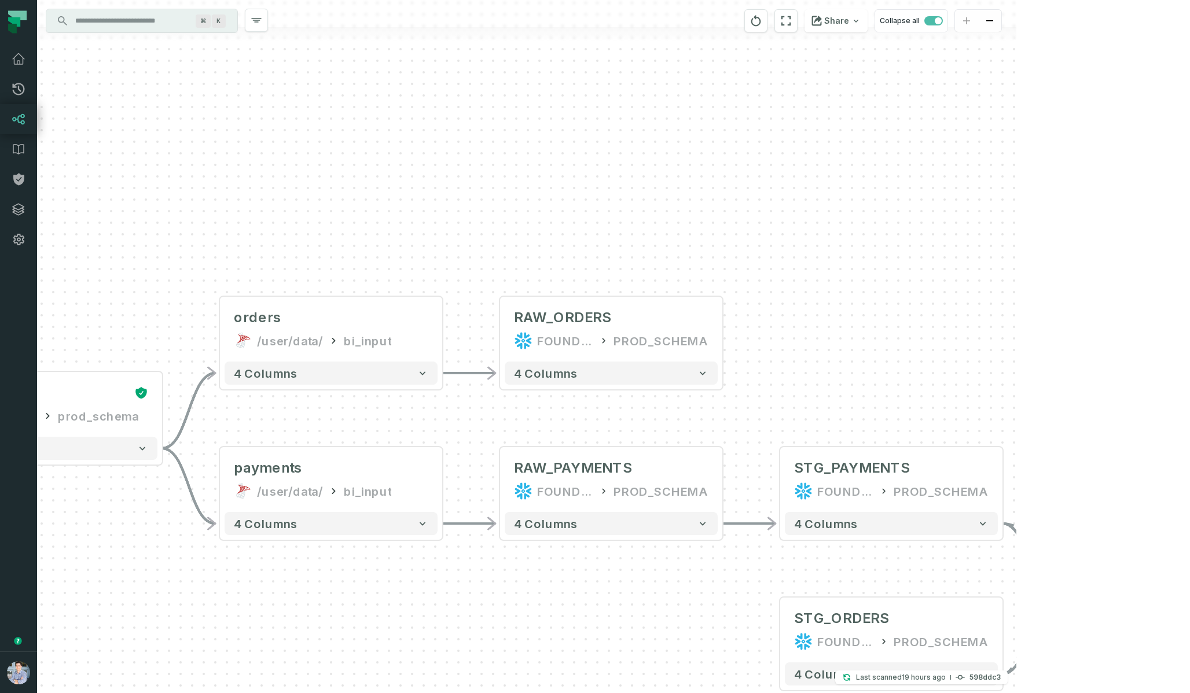
drag, startPoint x: 516, startPoint y: 286, endPoint x: 475, endPoint y: 62, distance: 227.6
click at [475, 60] on div "- RAW_ORDERS FOUNDATIONAL_DB PROD_SCHEMA + 4 columns - orders /user/data/ bi_in…" at bounding box center [526, 346] width 979 height 693
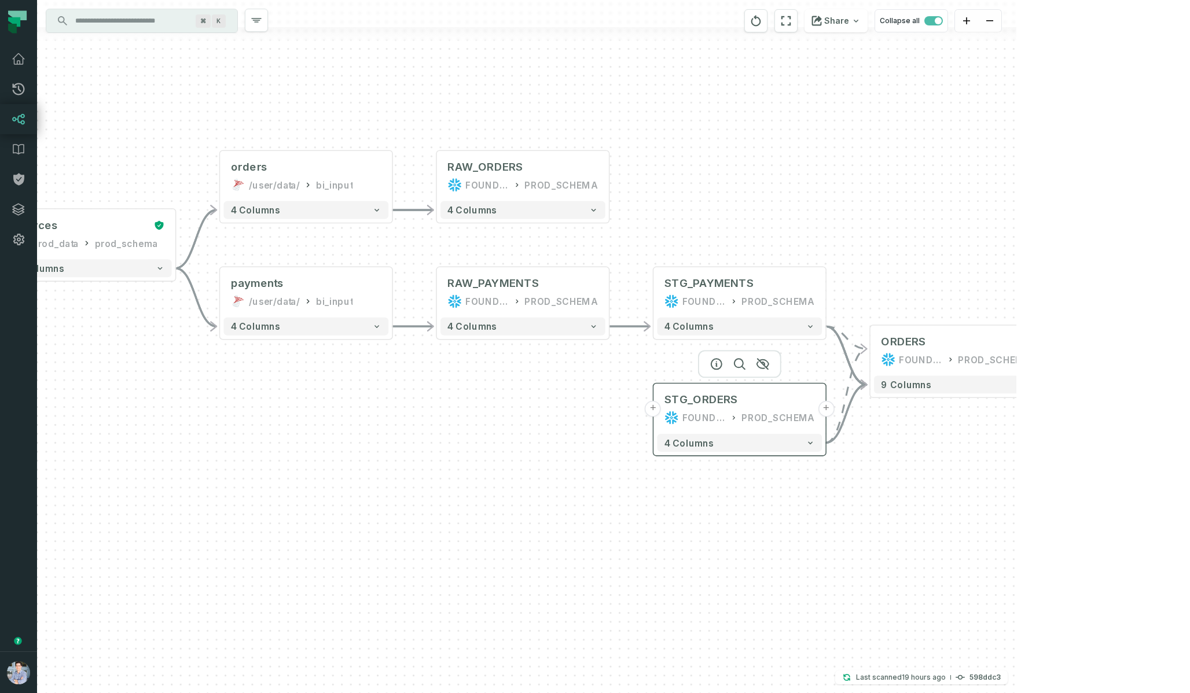
click at [655, 409] on button "+" at bounding box center [653, 409] width 16 height 16
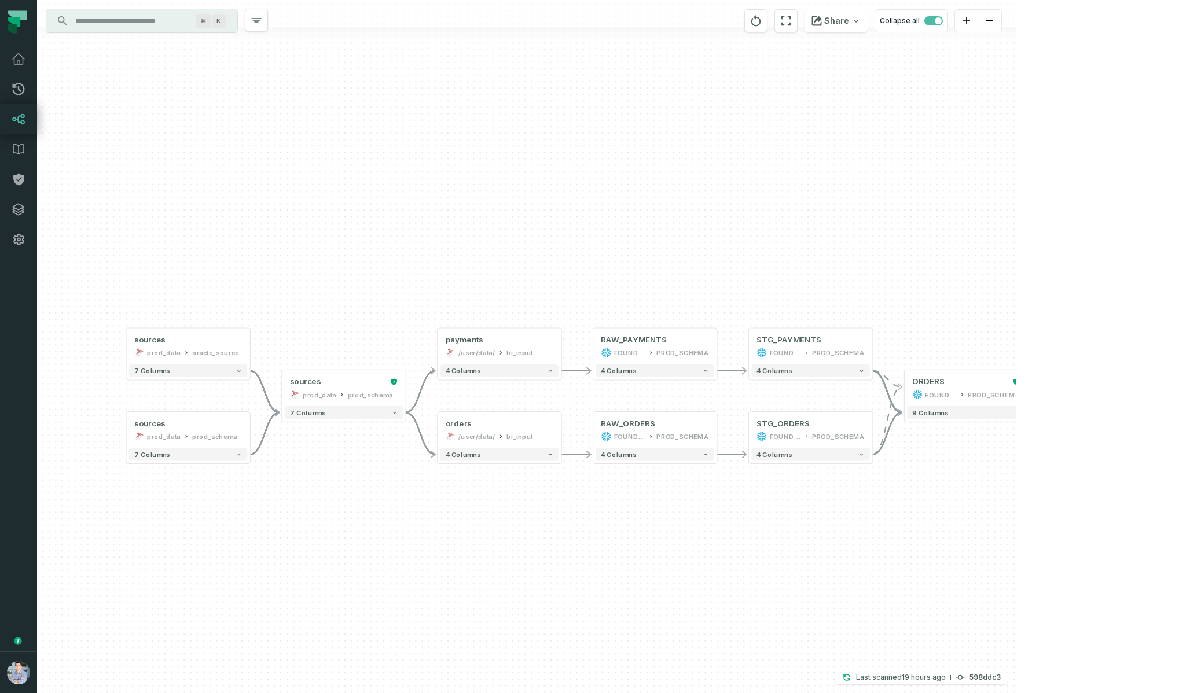
drag, startPoint x: 451, startPoint y: 556, endPoint x: 612, endPoint y: 534, distance: 162.9
click at [613, 533] on div "- RAW_ORDERS FOUNDATIONAL_DB PROD_SCHEMA - 4 columns - orders /user/data/ bi_in…" at bounding box center [526, 346] width 979 height 693
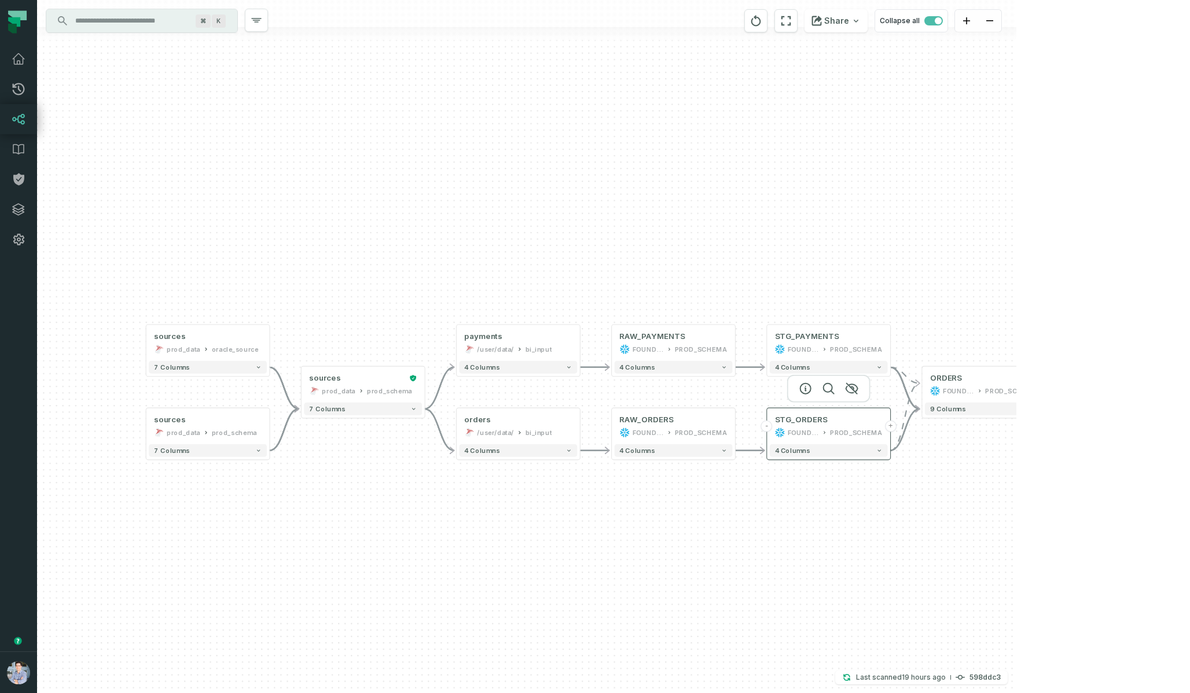
click at [889, 428] on button "+" at bounding box center [891, 427] width 12 height 12
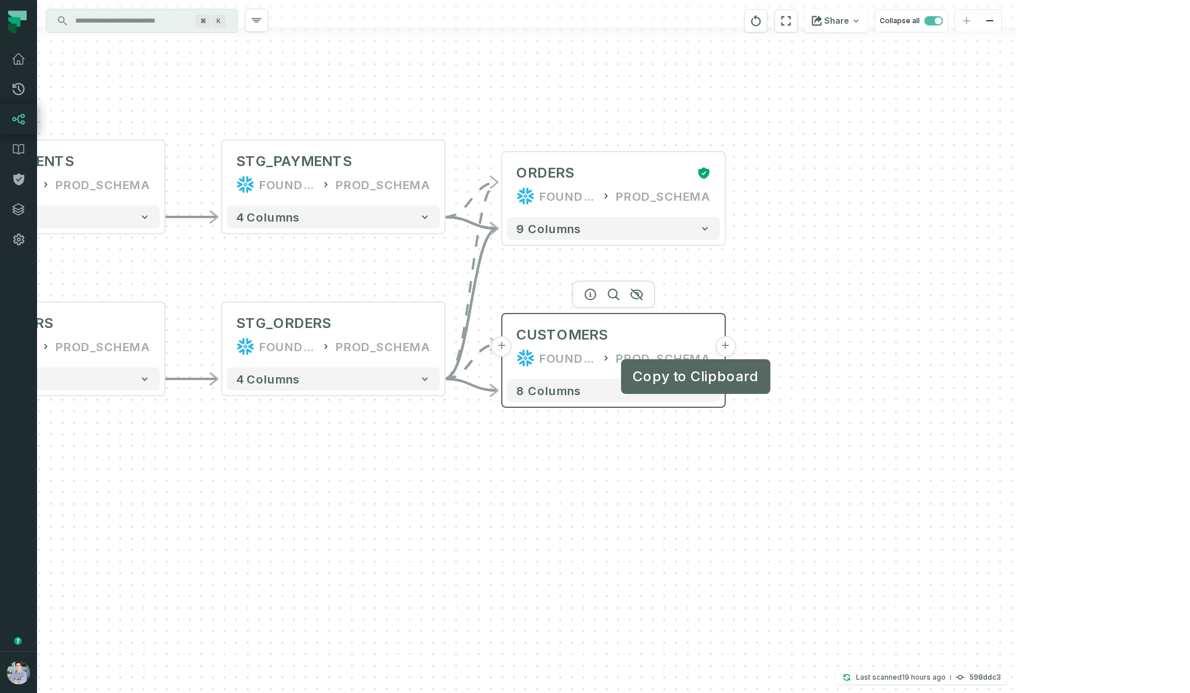
click at [725, 353] on button "+" at bounding box center [725, 346] width 21 height 21
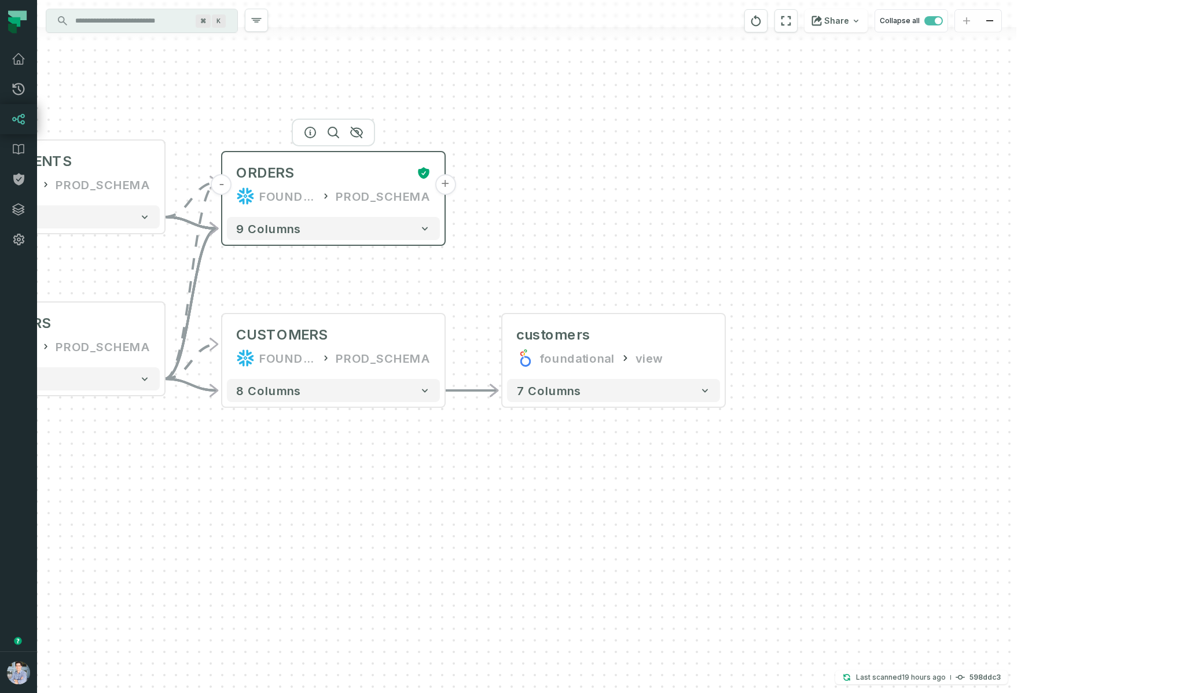
click at [443, 189] on button "+" at bounding box center [445, 184] width 21 height 21
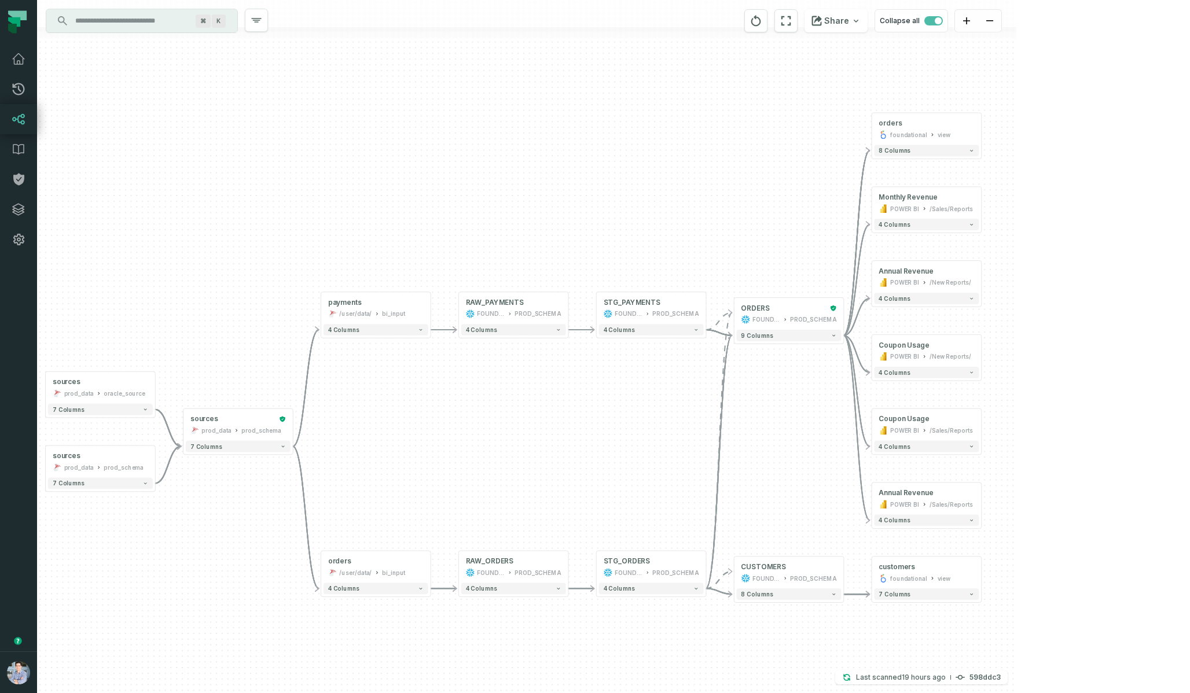
drag, startPoint x: 238, startPoint y: 291, endPoint x: 759, endPoint y: 230, distance: 524.4
click at [759, 230] on div "+ orders foundational view + 8 columns + Monthly Revenue POWER BI /Sales/Report…" at bounding box center [526, 346] width 979 height 693
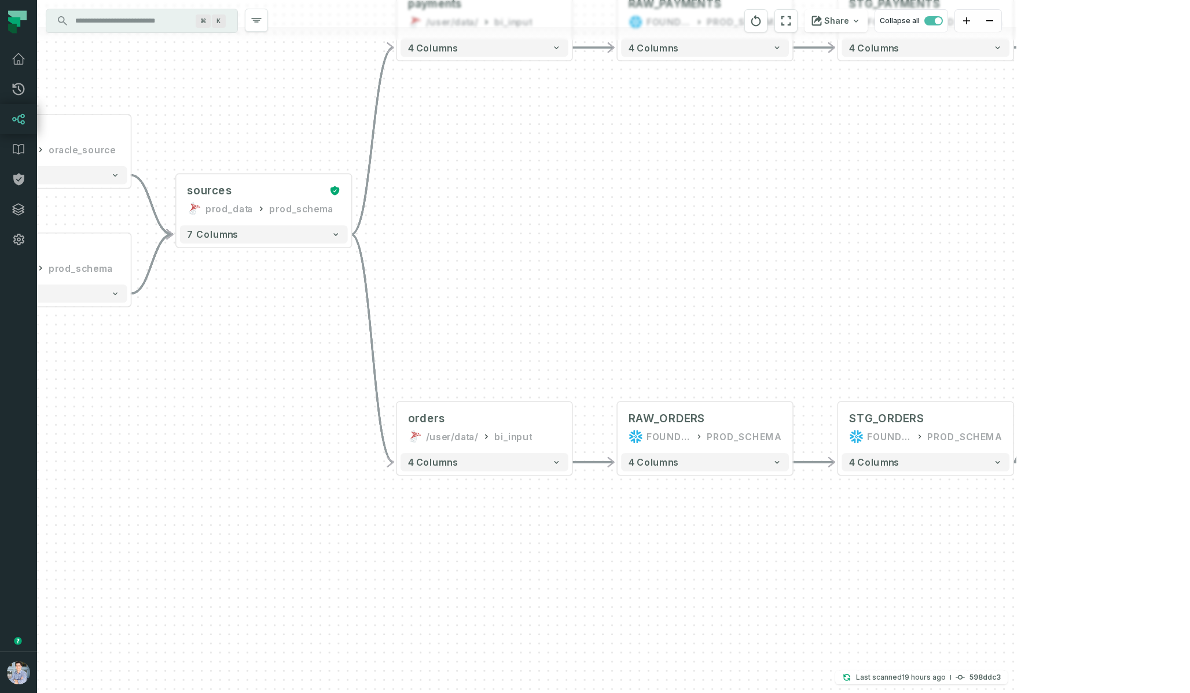
drag, startPoint x: 565, startPoint y: 530, endPoint x: 460, endPoint y: 367, distance: 193.3
click at [460, 367] on div "+ orders foundational view + 8 columns + Monthly Revenue POWER BI /Sales/Report…" at bounding box center [526, 346] width 979 height 693
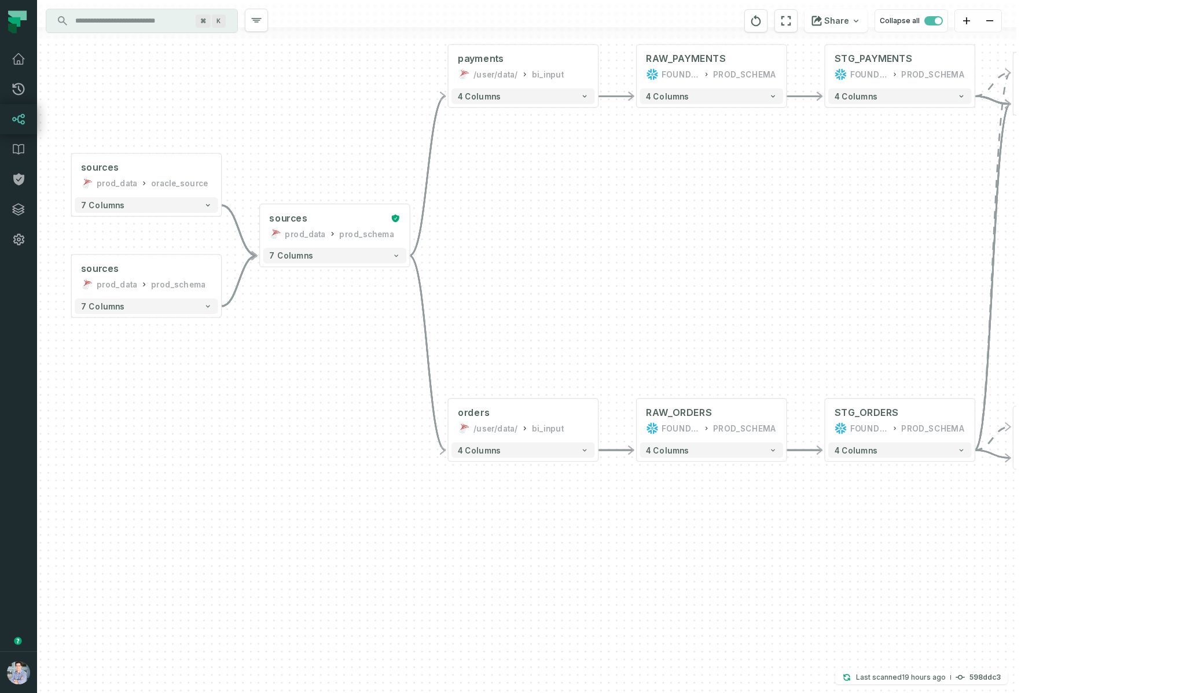
drag, startPoint x: 213, startPoint y: 379, endPoint x: 498, endPoint y: 417, distance: 287.8
click at [499, 418] on div "+ orders foundational view + 8 columns + Monthly Revenue POWER BI /Sales/Report…" at bounding box center [526, 346] width 979 height 693
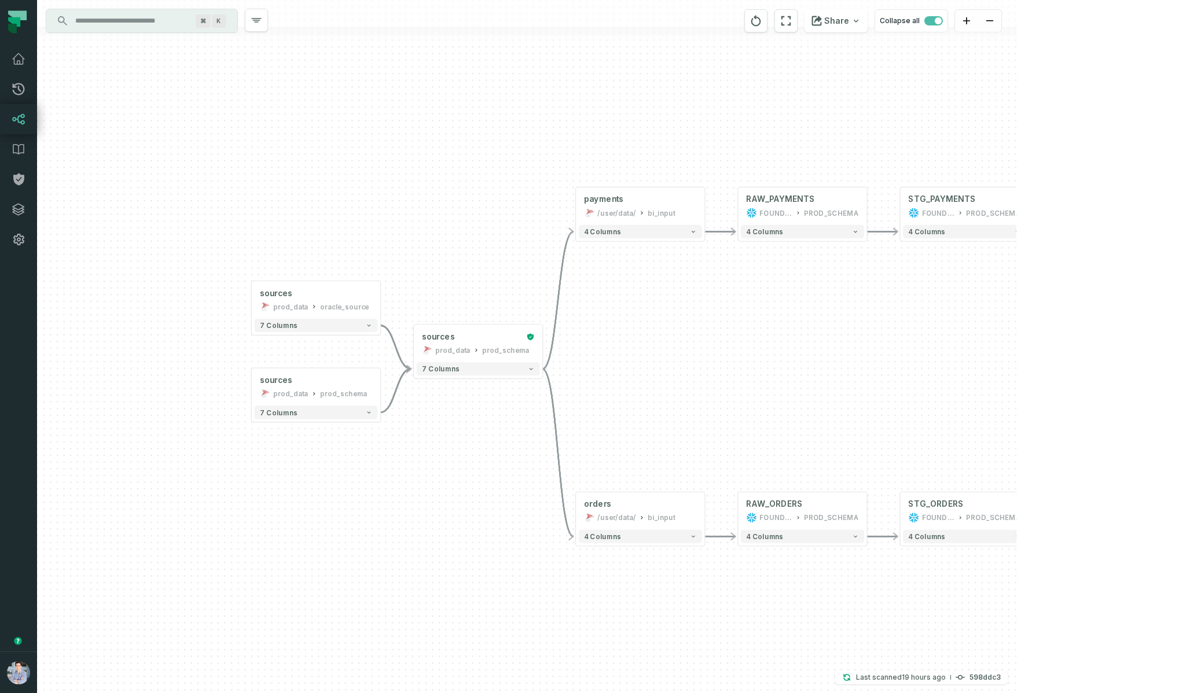
drag, startPoint x: 506, startPoint y: 474, endPoint x: 407, endPoint y: 523, distance: 110.3
click at [407, 525] on div "+ orders foundational view + 8 columns + Monthly Revenue POWER BI /Sales/Report…" at bounding box center [526, 346] width 979 height 693
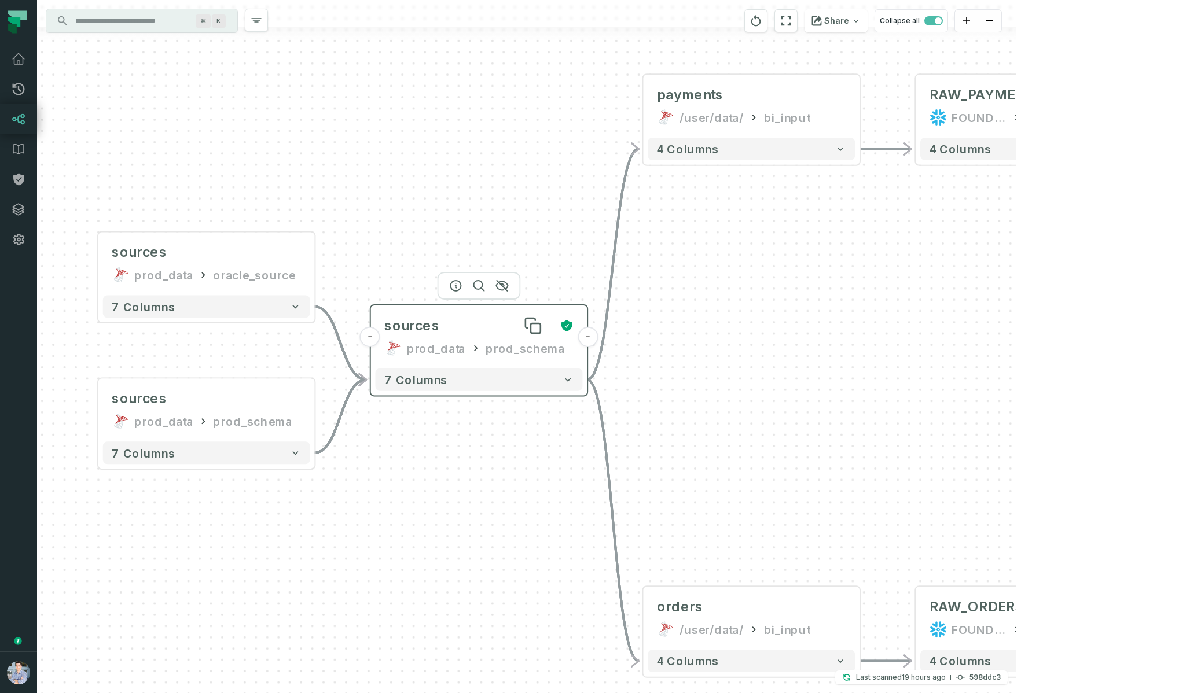
click at [470, 332] on div "sources" at bounding box center [467, 326] width 167 height 18
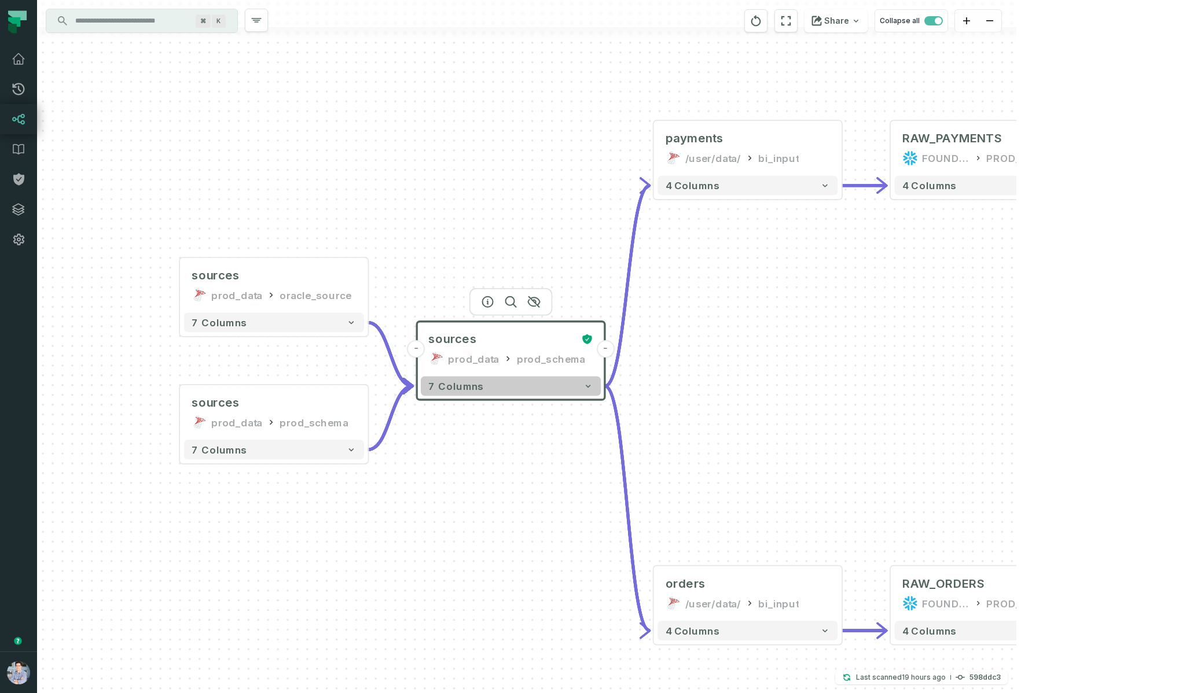
click at [501, 389] on button "7 columns" at bounding box center [511, 386] width 180 height 20
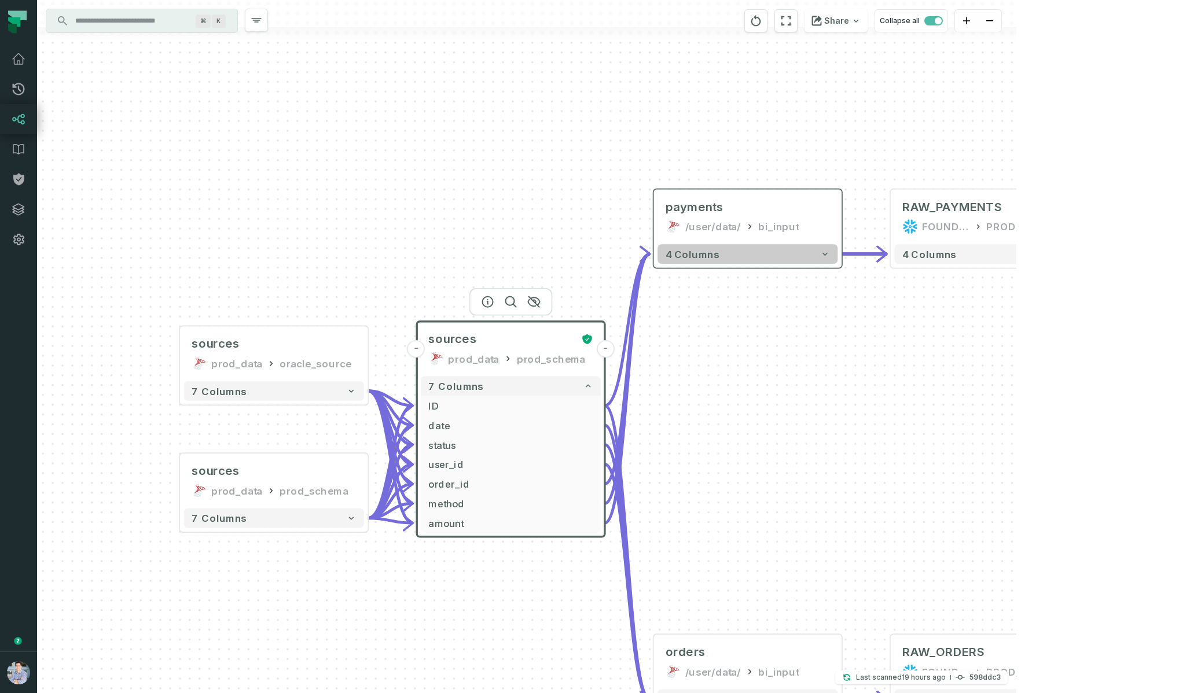
click at [732, 256] on button "4 columns" at bounding box center [747, 254] width 180 height 20
click at [729, 260] on button "4 columns" at bounding box center [747, 254] width 180 height 20
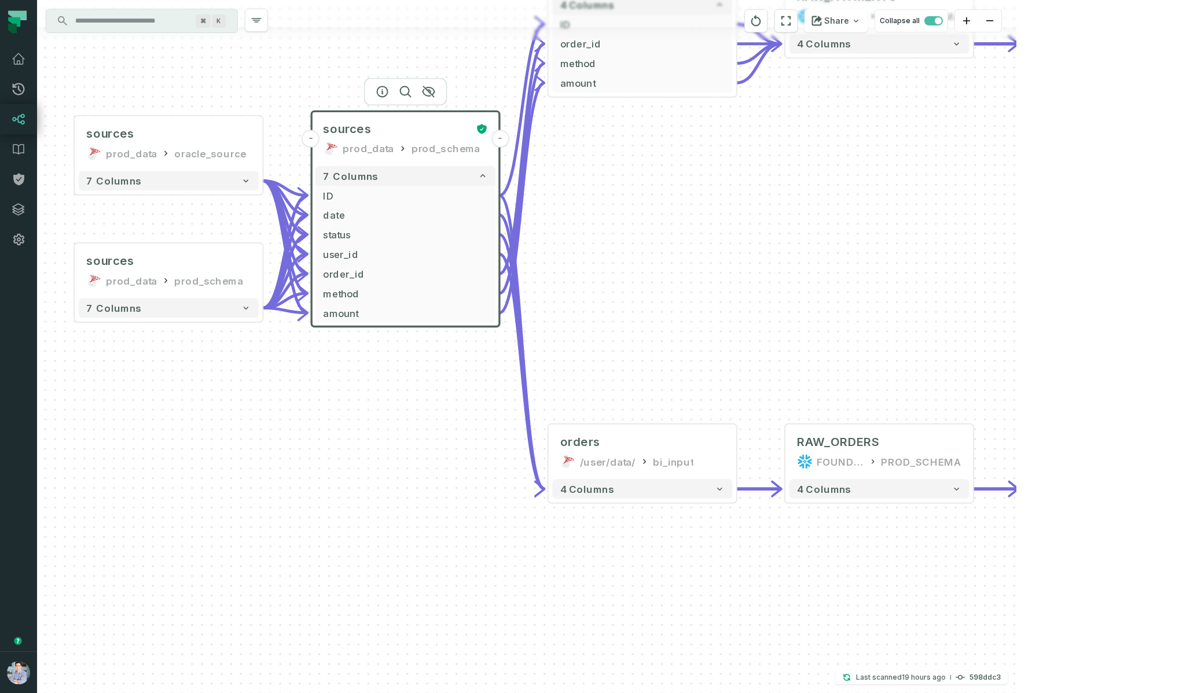
drag, startPoint x: 778, startPoint y: 407, endPoint x: 673, endPoint y: 158, distance: 270.5
click at [673, 158] on div "+ orders foundational view + 8 columns + Monthly Revenue POWER BI /Sales/Report…" at bounding box center [526, 346] width 979 height 693
click at [590, 492] on span "4 columns" at bounding box center [587, 490] width 54 height 12
click at [593, 488] on span "4 columns" at bounding box center [587, 490] width 54 height 12
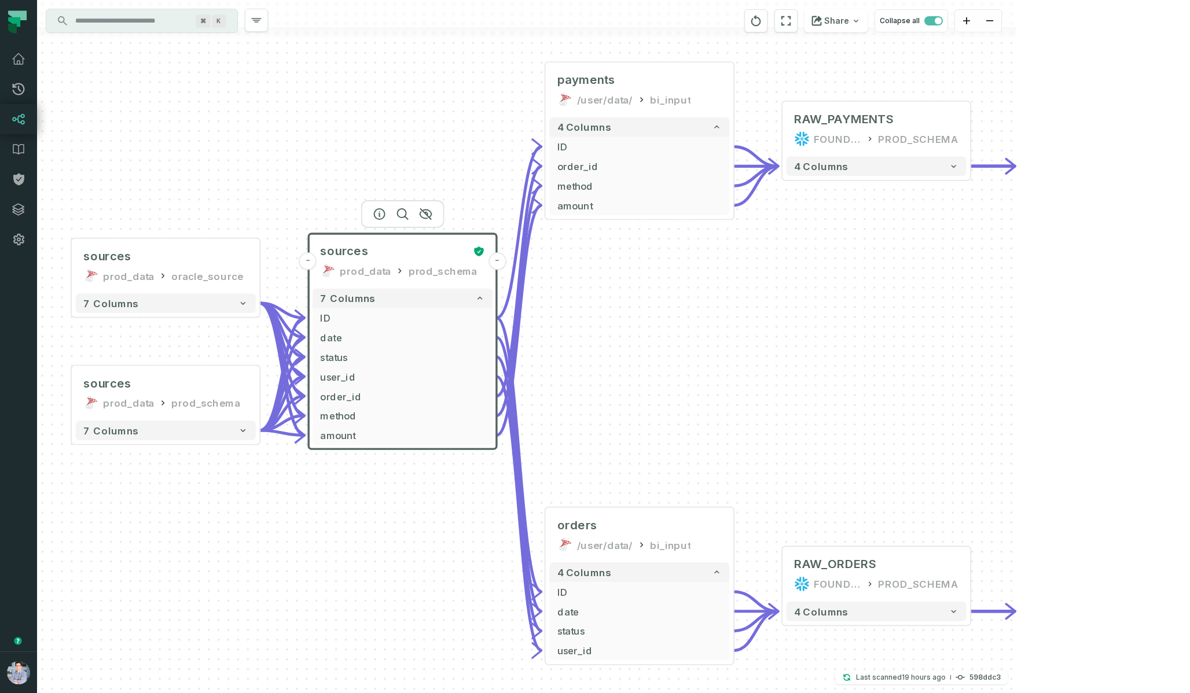
drag, startPoint x: 850, startPoint y: 230, endPoint x: 848, endPoint y: 308, distance: 77.6
click at [848, 312] on div "+ orders foundational view + 8 columns + Monthly Revenue POWER BI /Sales/Report…" at bounding box center [526, 346] width 979 height 693
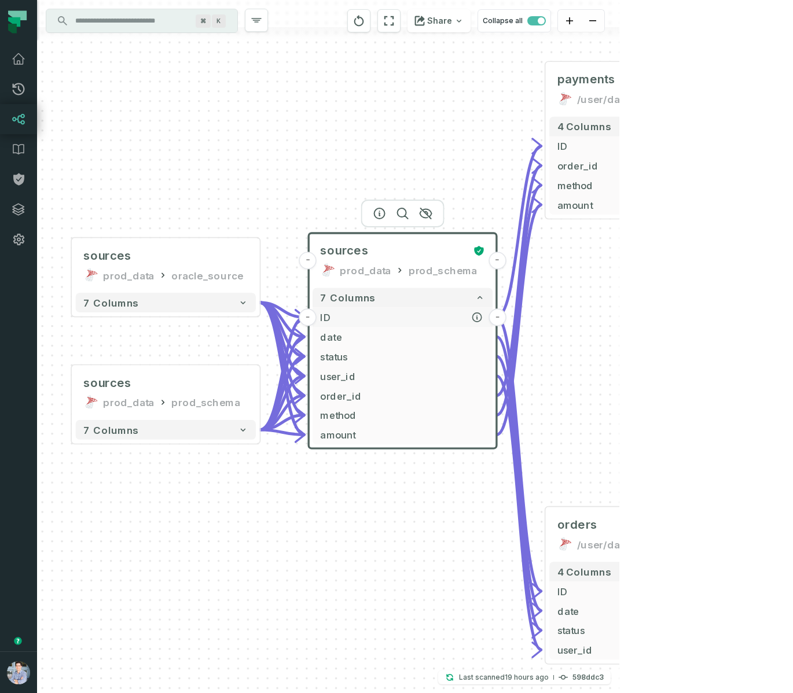
click at [415, 320] on span "ID" at bounding box center [402, 317] width 164 height 14
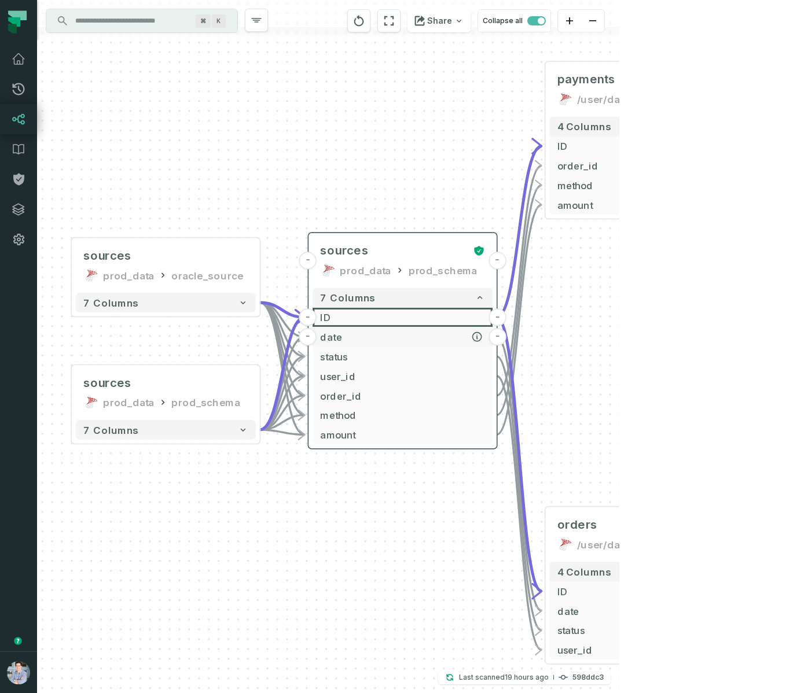
click at [405, 343] on span "date" at bounding box center [402, 337] width 164 height 14
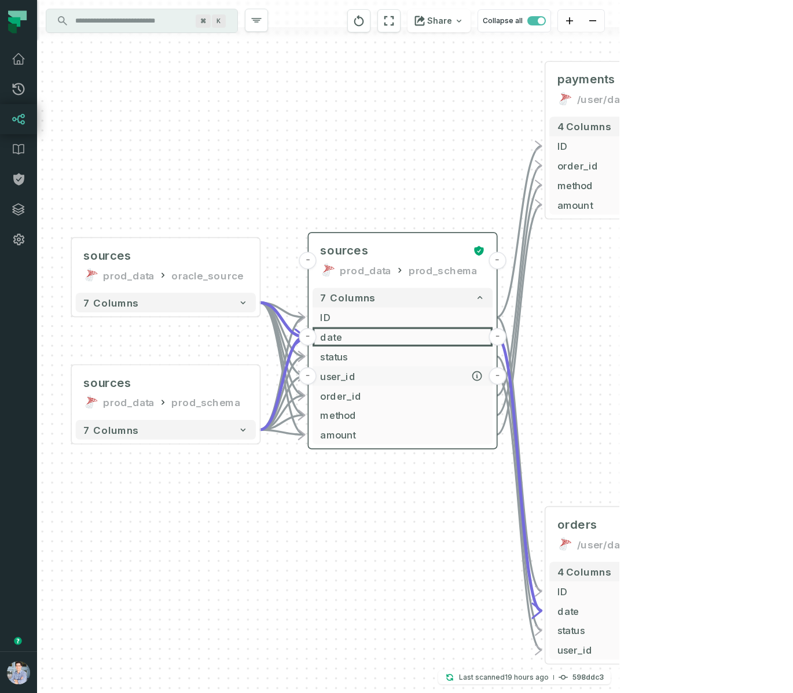
click at [405, 374] on span "user_id" at bounding box center [402, 376] width 164 height 14
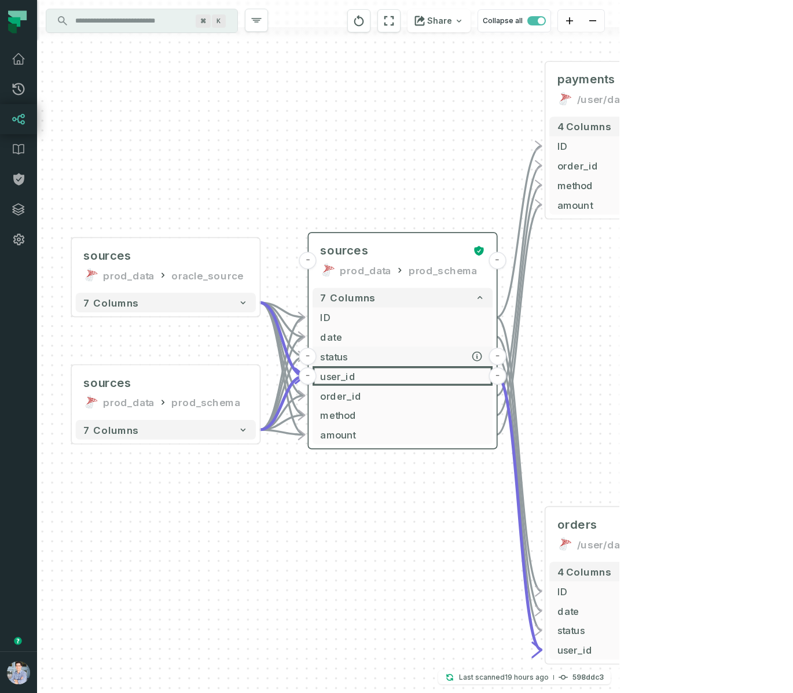
click at [411, 358] on span "status" at bounding box center [402, 356] width 164 height 14
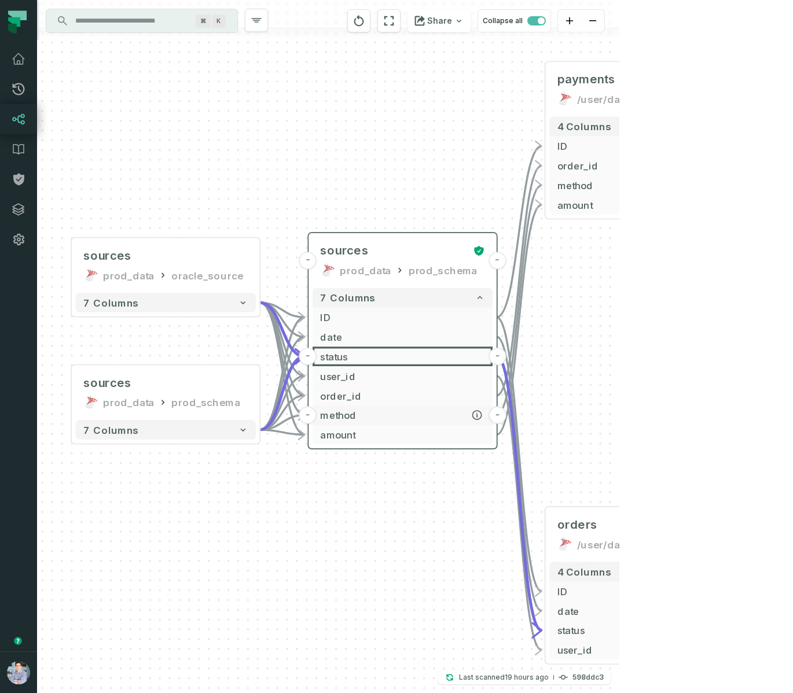
click at [403, 421] on span "method" at bounding box center [402, 415] width 164 height 14
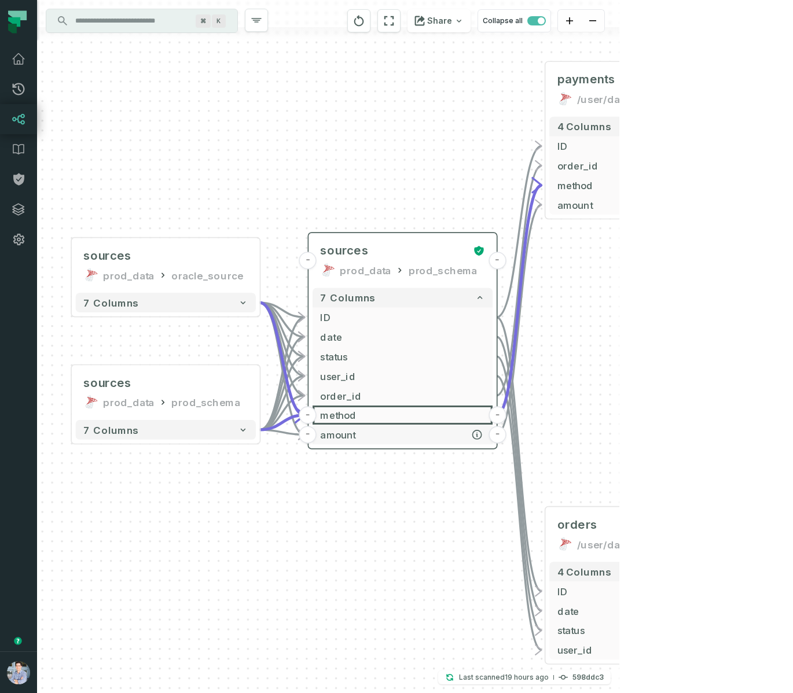
click at [403, 436] on span "amount" at bounding box center [402, 435] width 164 height 14
click at [380, 416] on span "method" at bounding box center [402, 415] width 164 height 14
click at [381, 400] on span "order_id" at bounding box center [402, 395] width 164 height 14
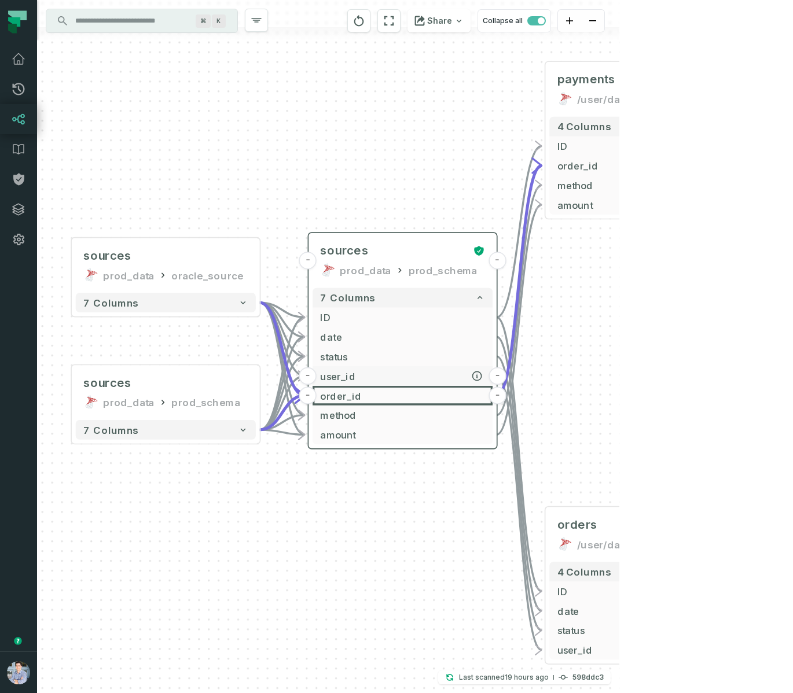
click at [384, 380] on span "user_id" at bounding box center [402, 376] width 164 height 14
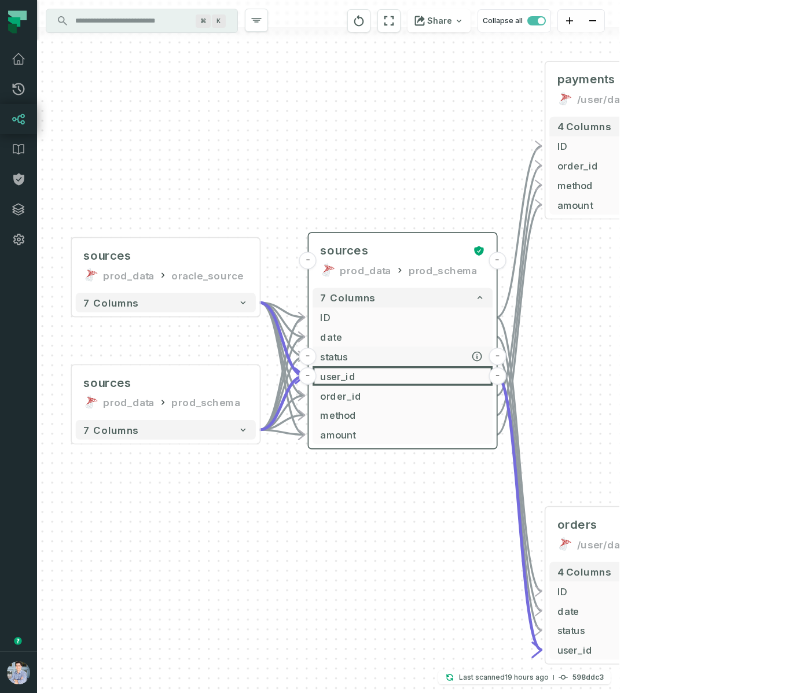
click at [392, 361] on span "status" at bounding box center [402, 356] width 164 height 14
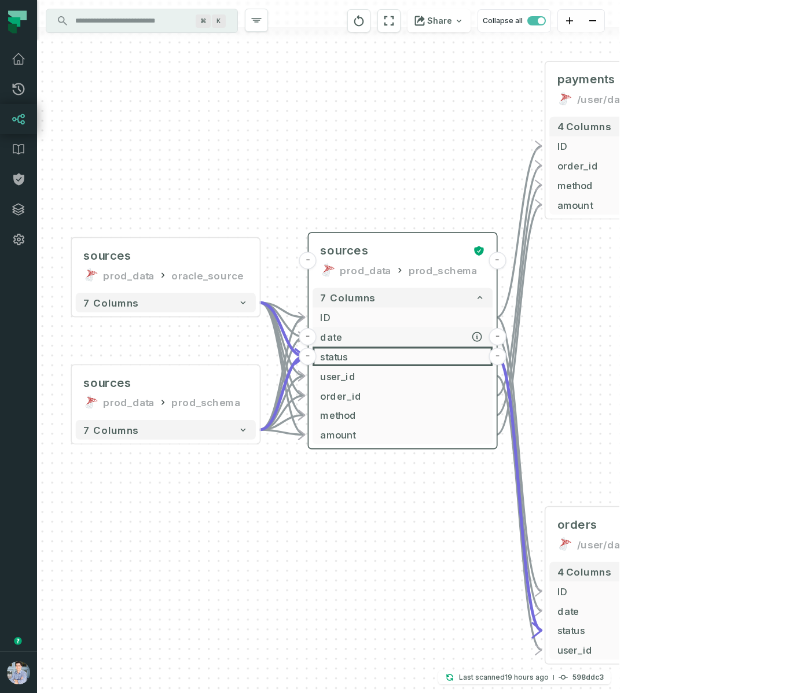
click at [396, 344] on span "date" at bounding box center [402, 337] width 164 height 14
click at [383, 376] on span "user_id" at bounding box center [402, 376] width 164 height 14
